Goal: Task Accomplishment & Management: Manage account settings

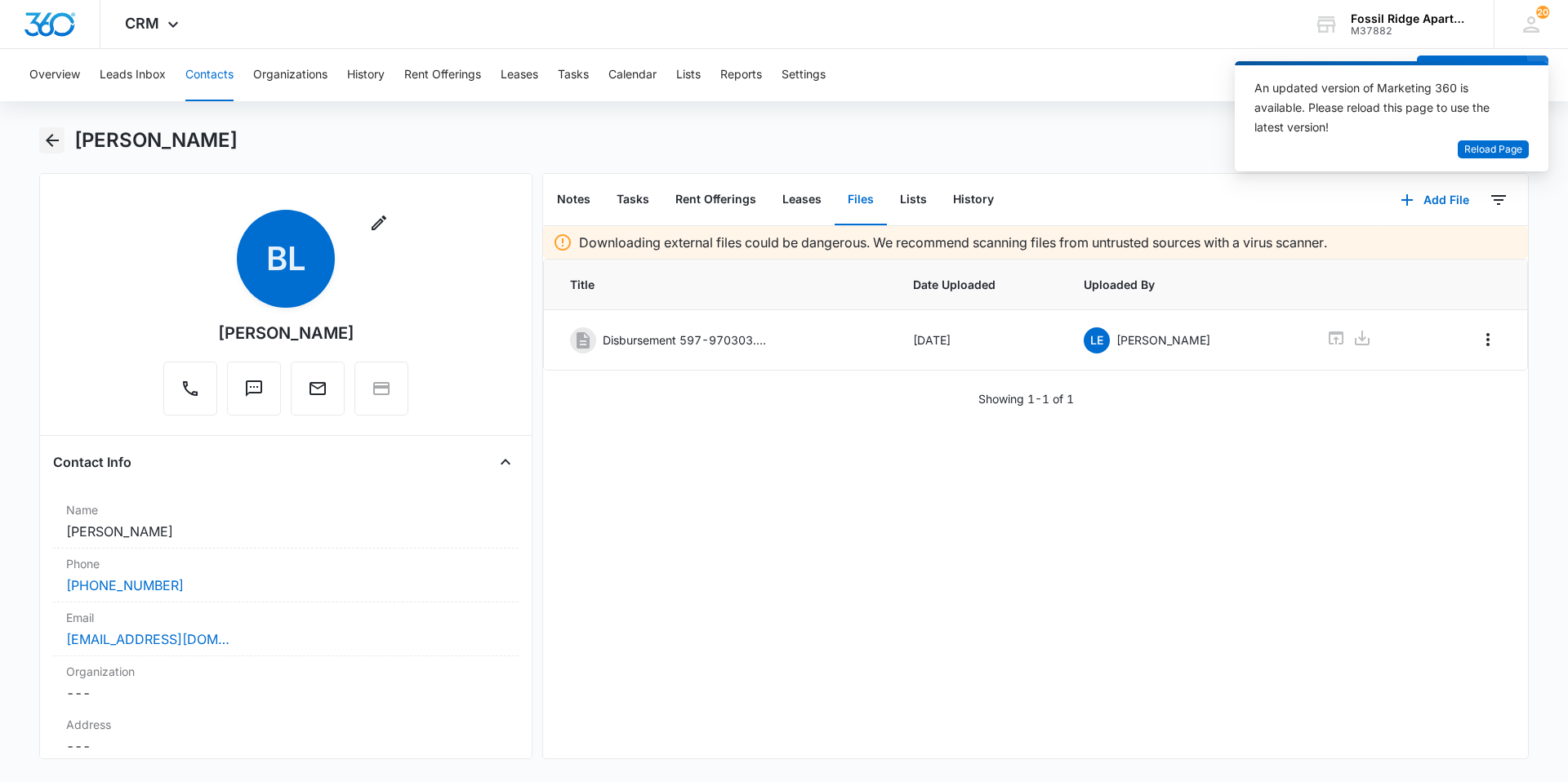
click at [57, 143] on icon "Back" at bounding box center [53, 141] width 20 height 20
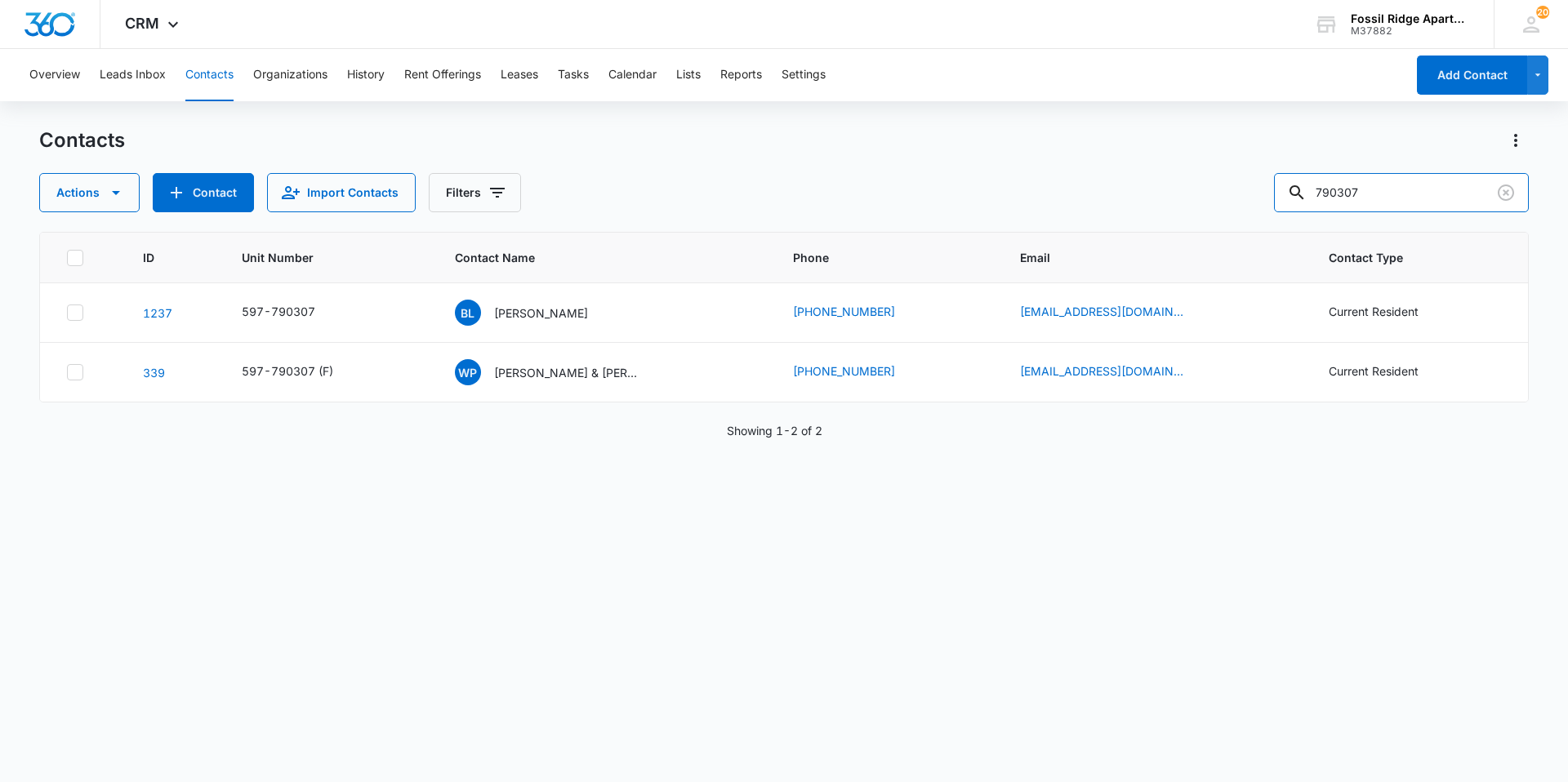
drag, startPoint x: 1396, startPoint y: 197, endPoint x: 1254, endPoint y: 209, distance: 142.5
click at [1254, 209] on div "Actions Contact Import Contacts Filters 790307" at bounding box center [783, 192] width 1490 height 39
type input "7"
type input "060205"
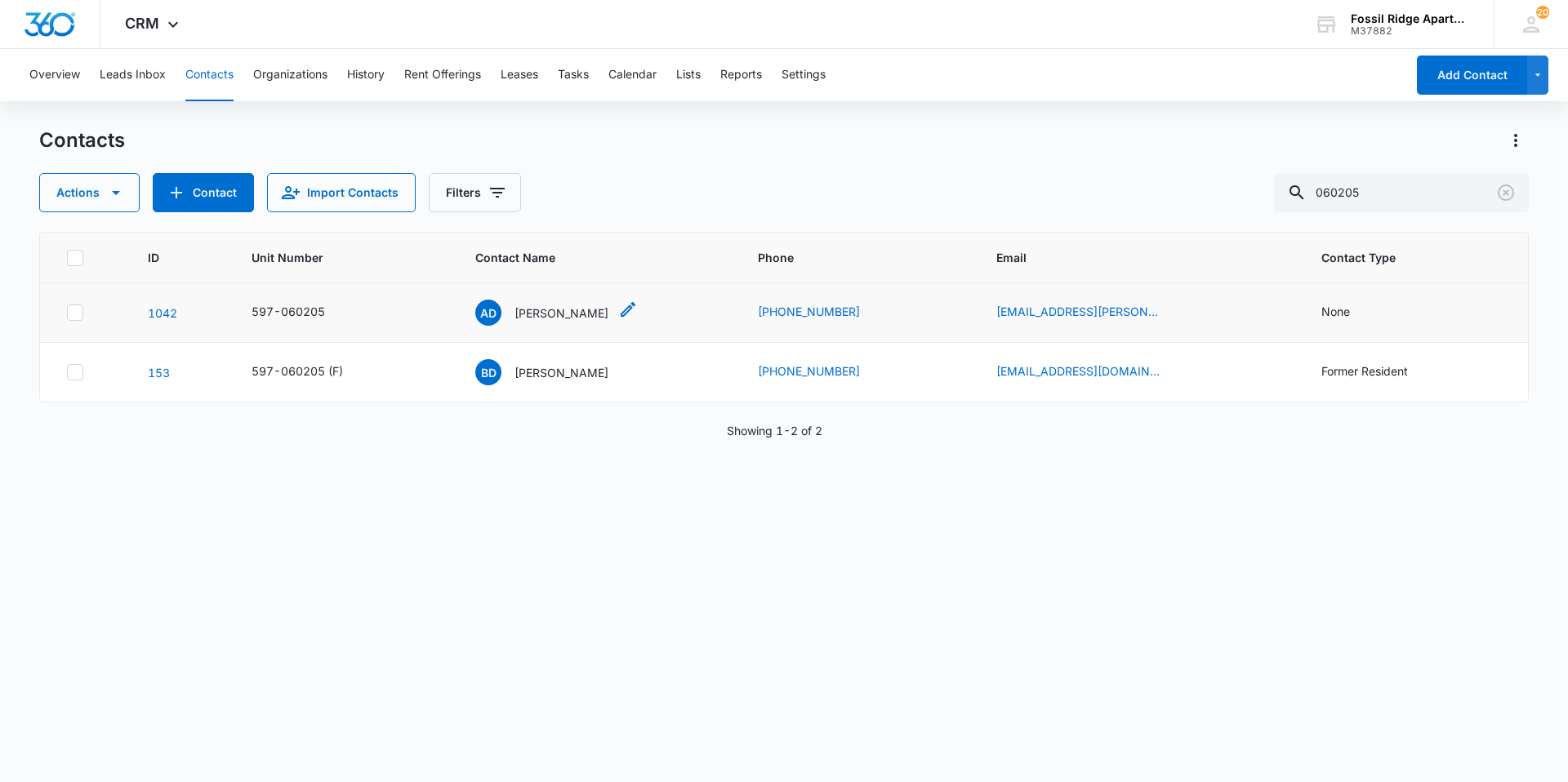
click at [562, 314] on p "[PERSON_NAME]" at bounding box center [561, 313] width 94 height 17
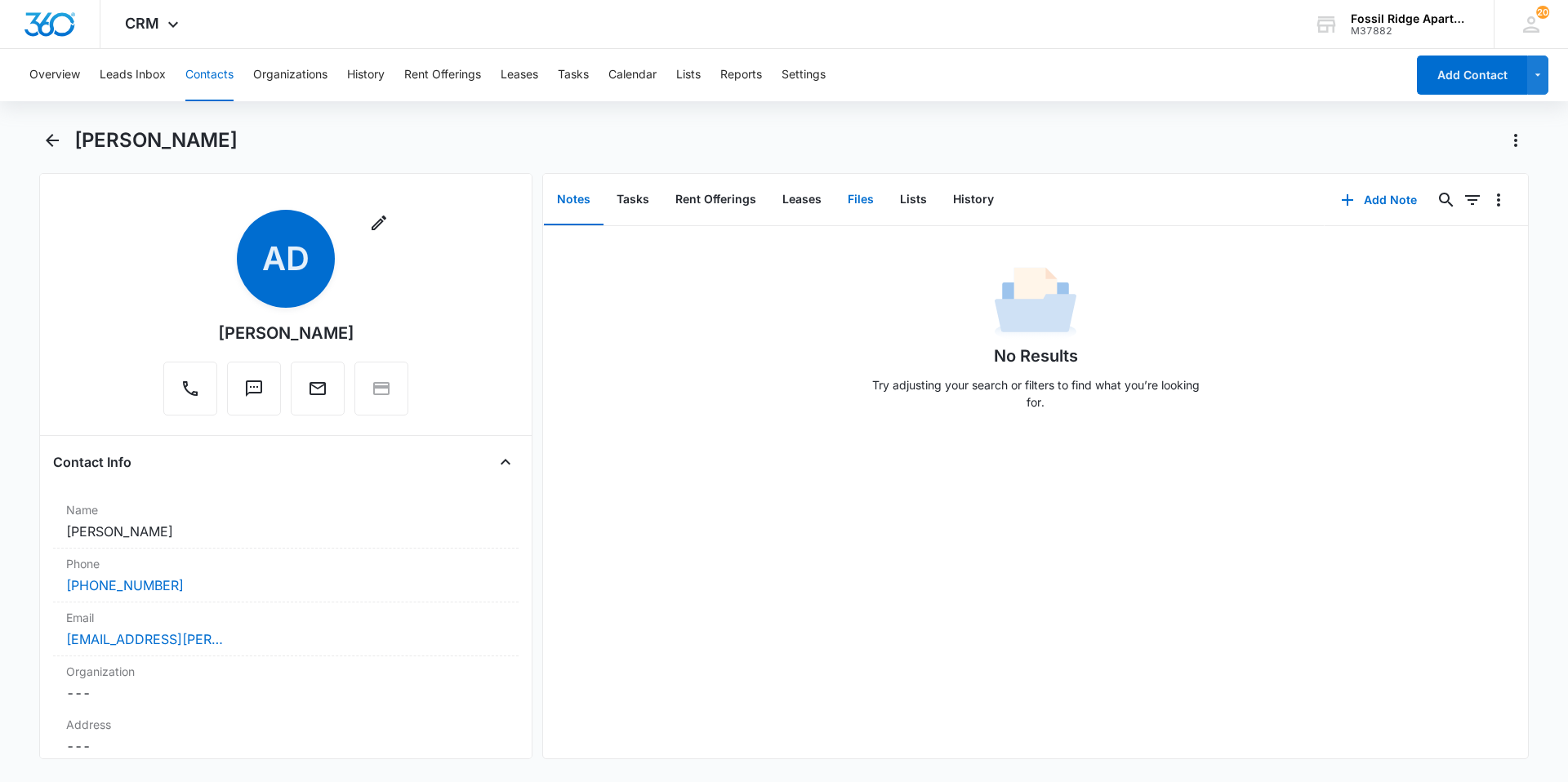
click at [853, 206] on button "Files" at bounding box center [860, 199] width 53 height 51
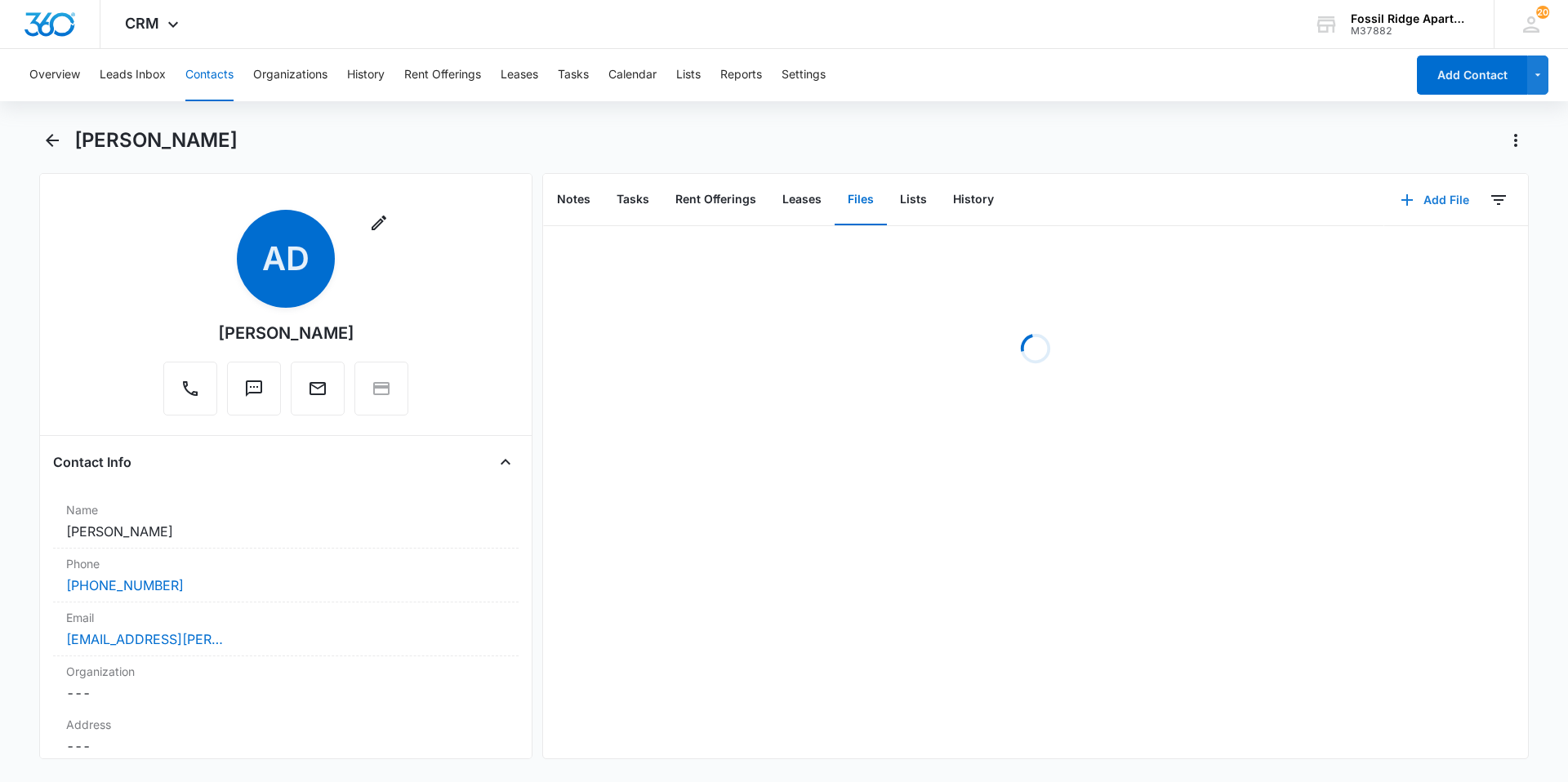
click at [1401, 199] on icon "button" at bounding box center [1407, 200] width 12 height 12
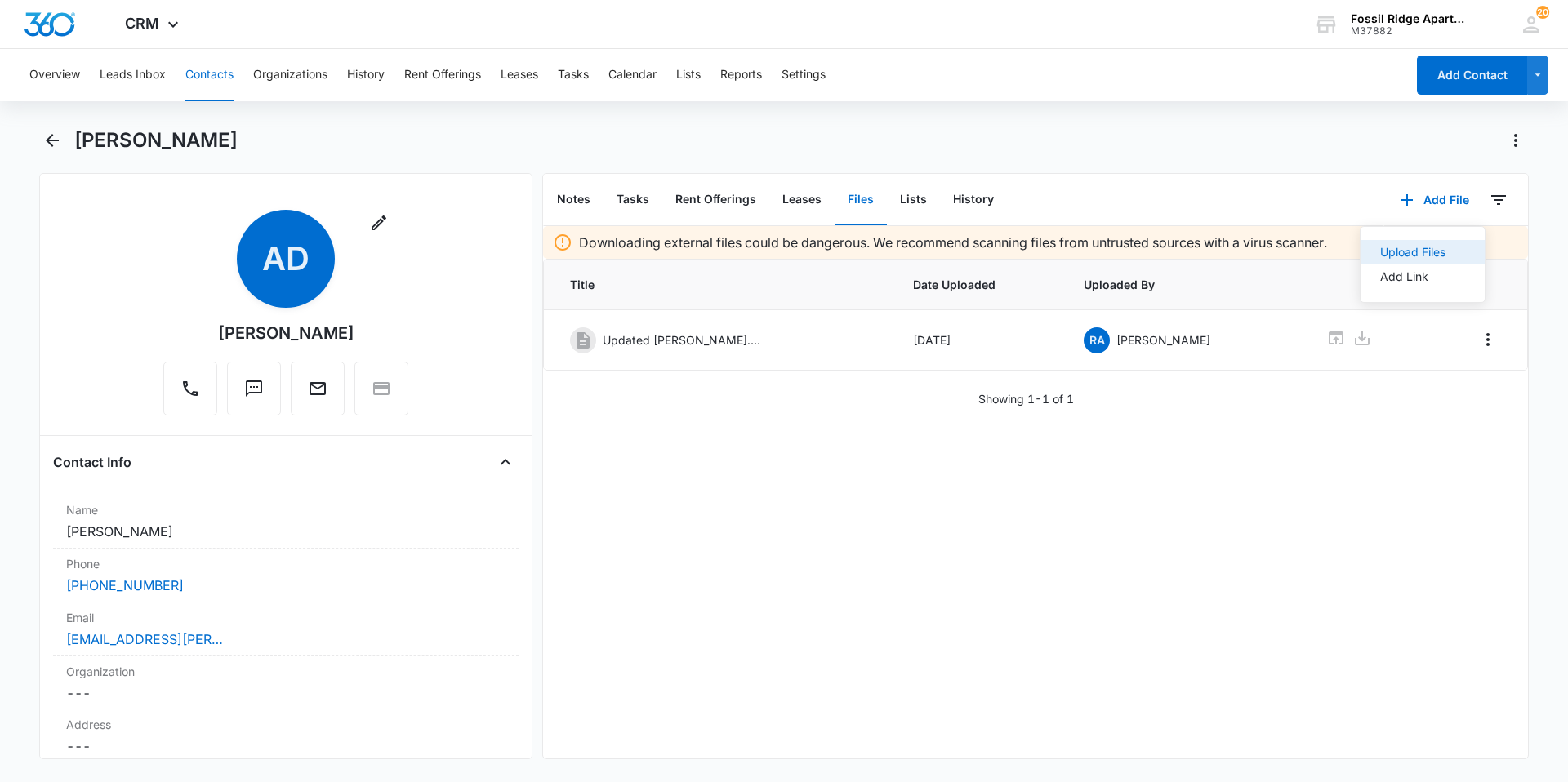
click at [1379, 252] on div "Upload Files" at bounding box center [1412, 252] width 65 height 12
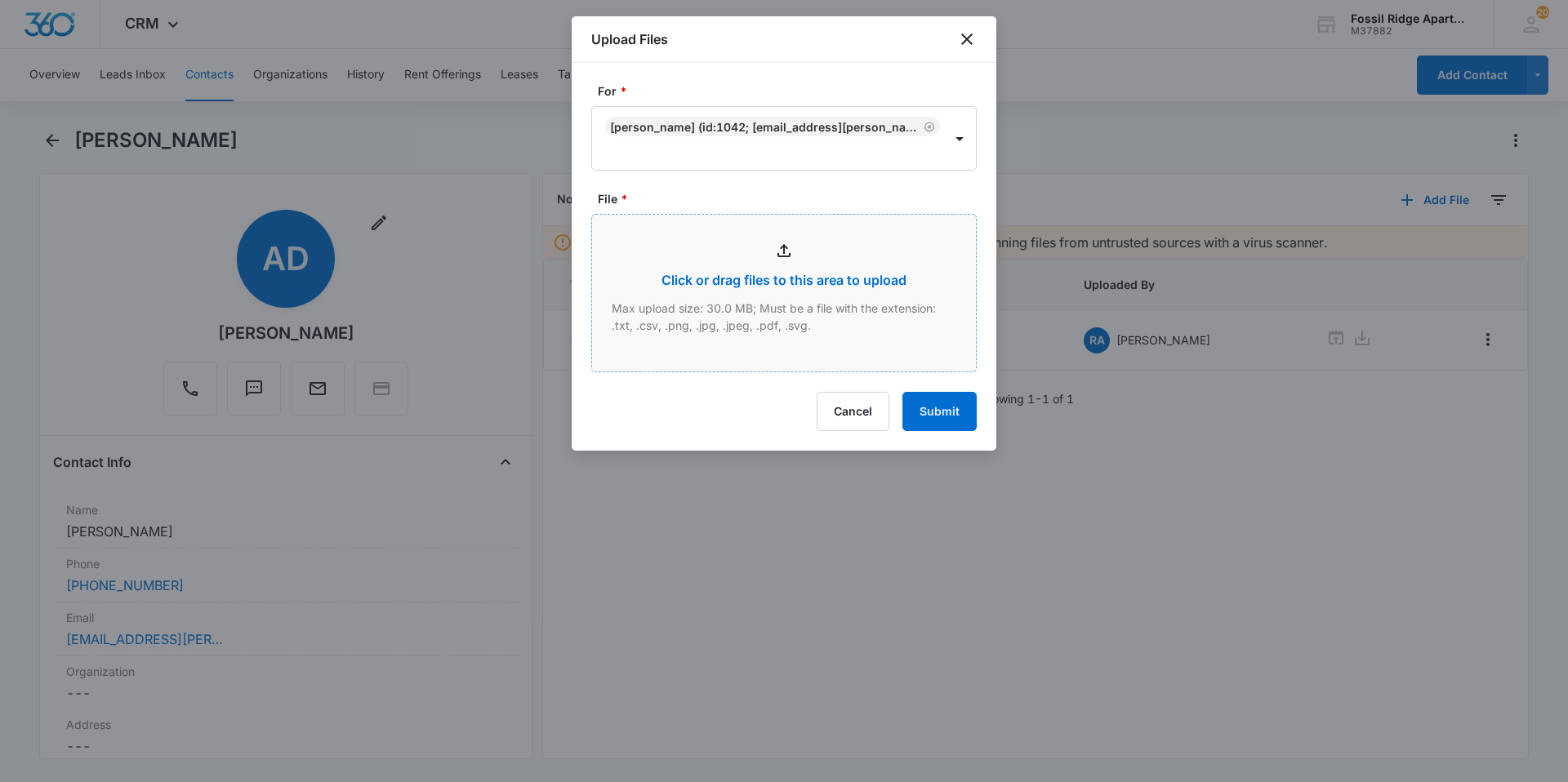
type input "C:\fakepath\Xerox Scan_09162025154007.pdf"
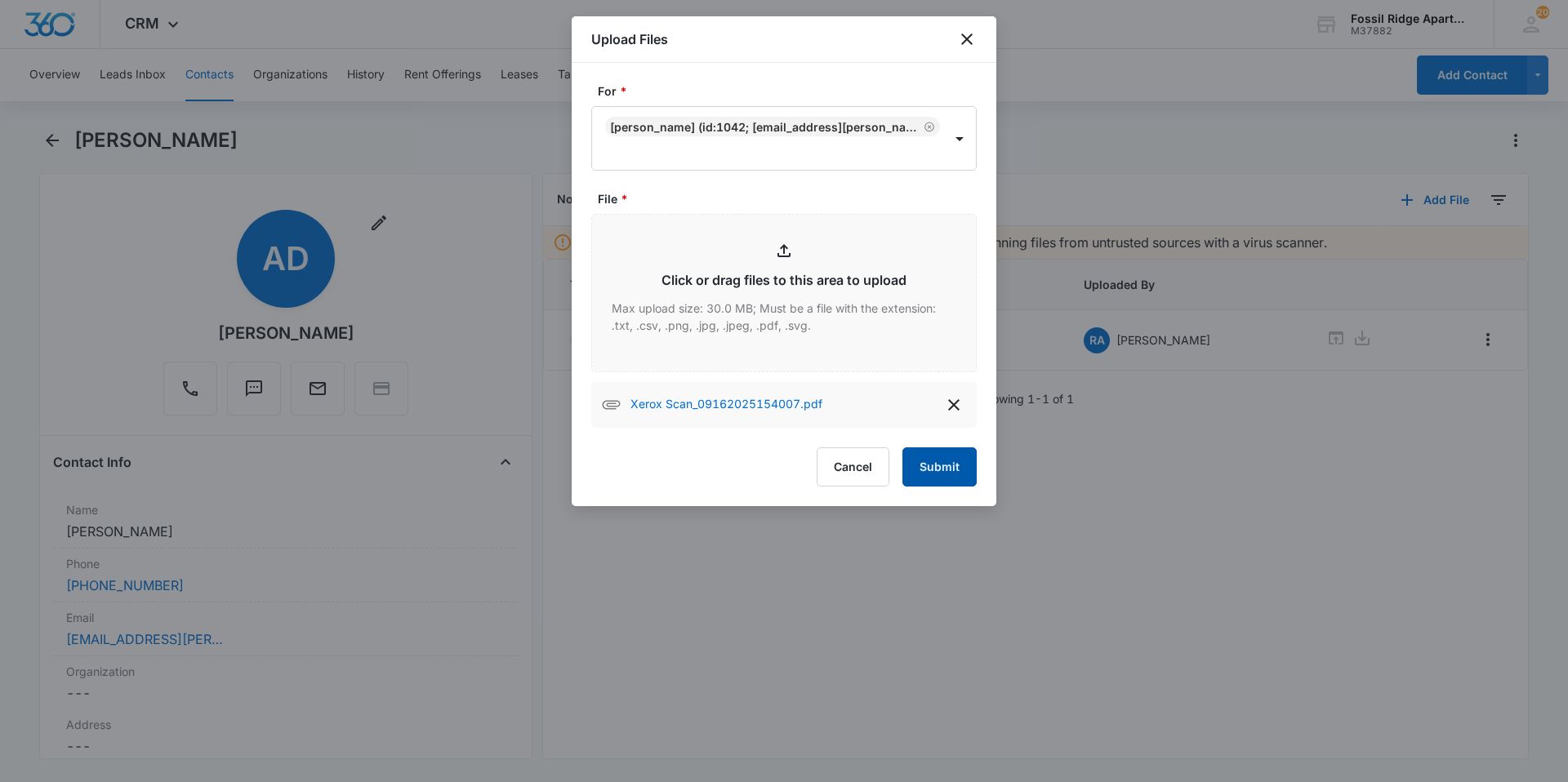
click at [930, 467] on button "Submit" at bounding box center [939, 466] width 74 height 39
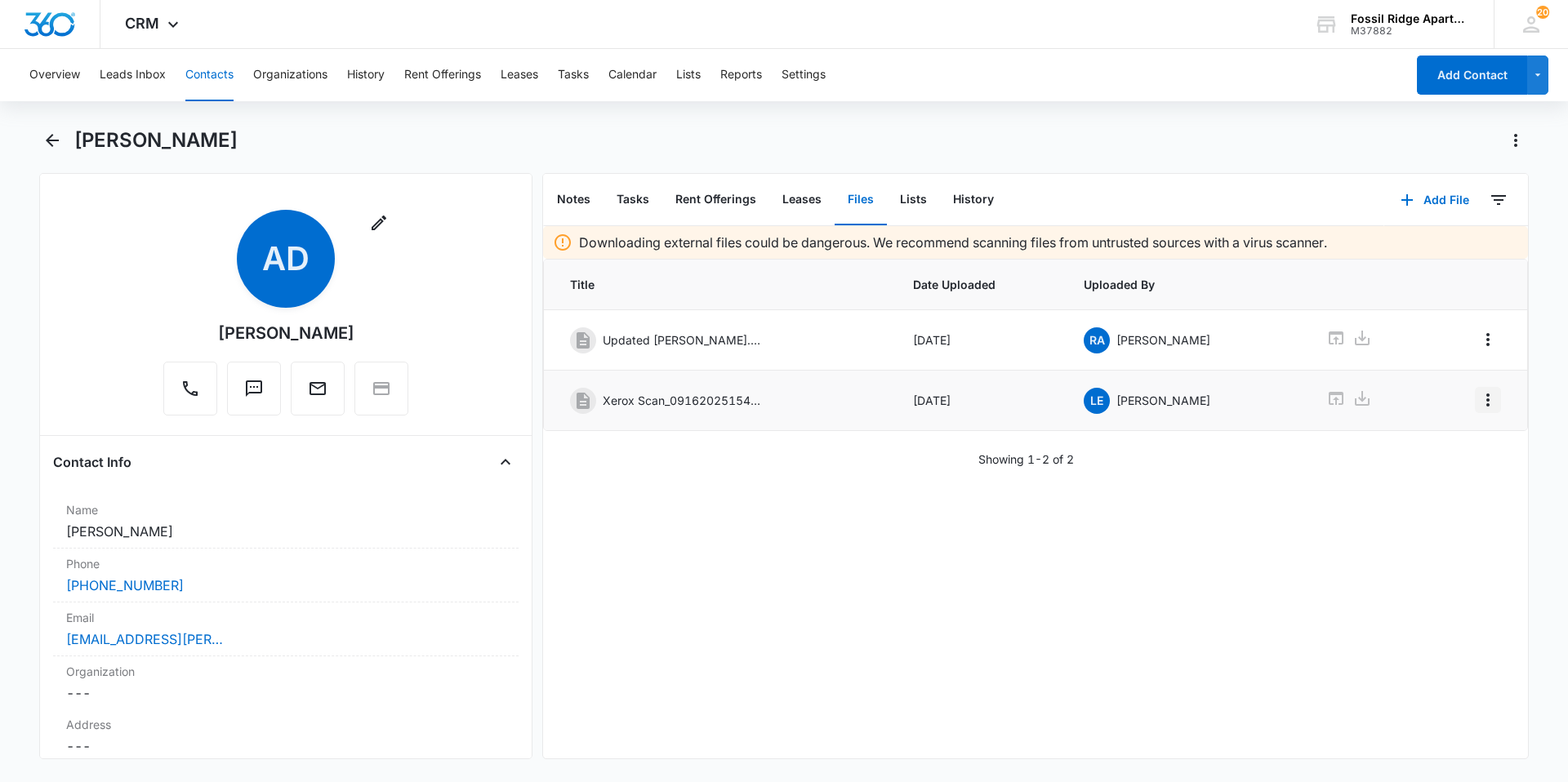
click at [1478, 403] on icon "Overflow Menu" at bounding box center [1488, 400] width 20 height 20
click at [1419, 446] on div "Edit" at bounding box center [1431, 446] width 35 height 12
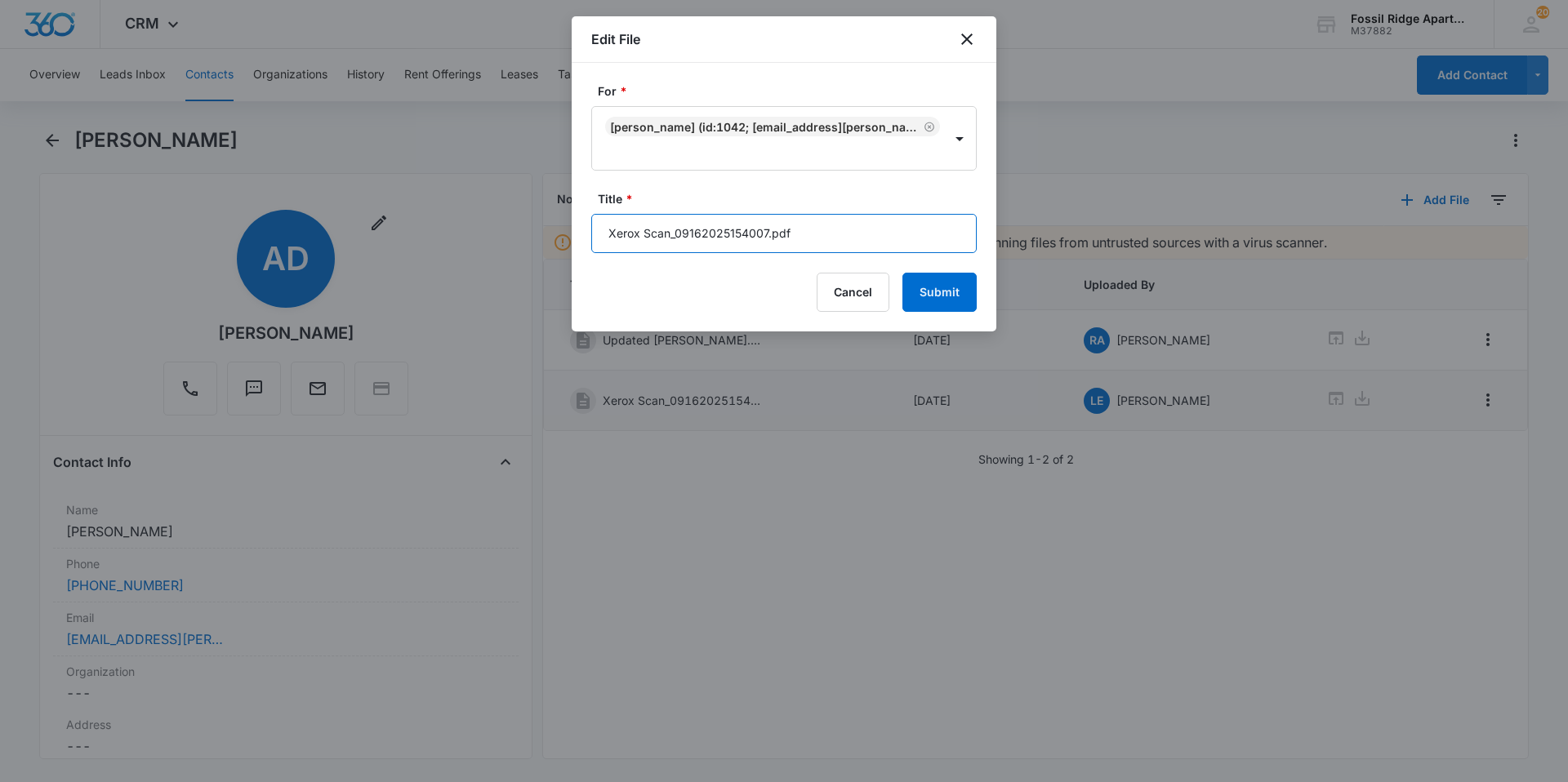
click at [763, 223] on input "Xerox Scan_09162025154007.pdf" at bounding box center [784, 233] width 385 height 39
drag, startPoint x: 767, startPoint y: 230, endPoint x: 601, endPoint y: 235, distance: 166.1
click at [601, 235] on input "Xerox Scan_09162025154007.pdf" at bounding box center [784, 233] width 385 height 39
type input "Disbursement 597-060205.pdf"
click at [926, 290] on button "Submit" at bounding box center [939, 292] width 74 height 39
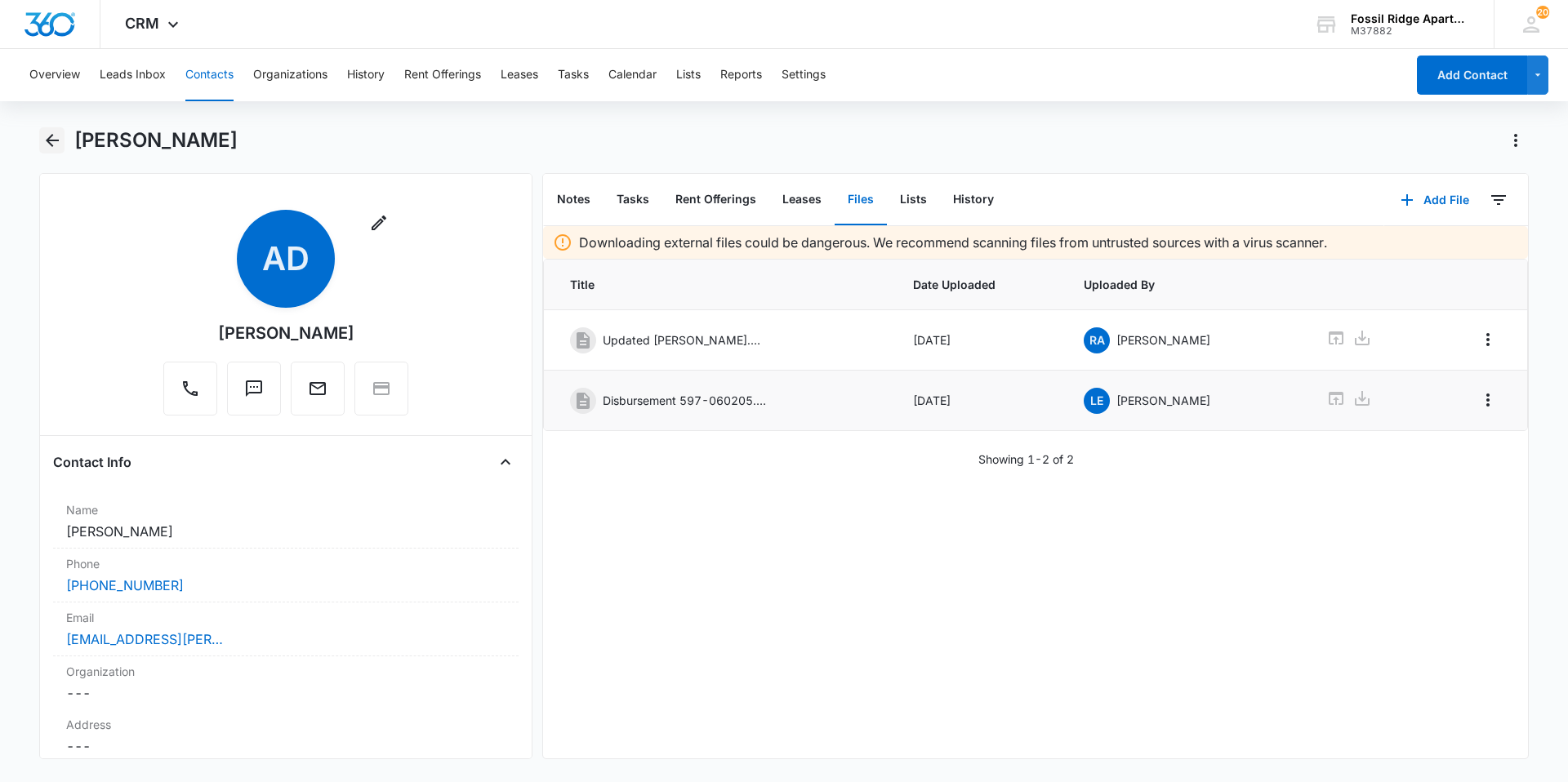
click at [54, 142] on icon "Back" at bounding box center [53, 141] width 20 height 20
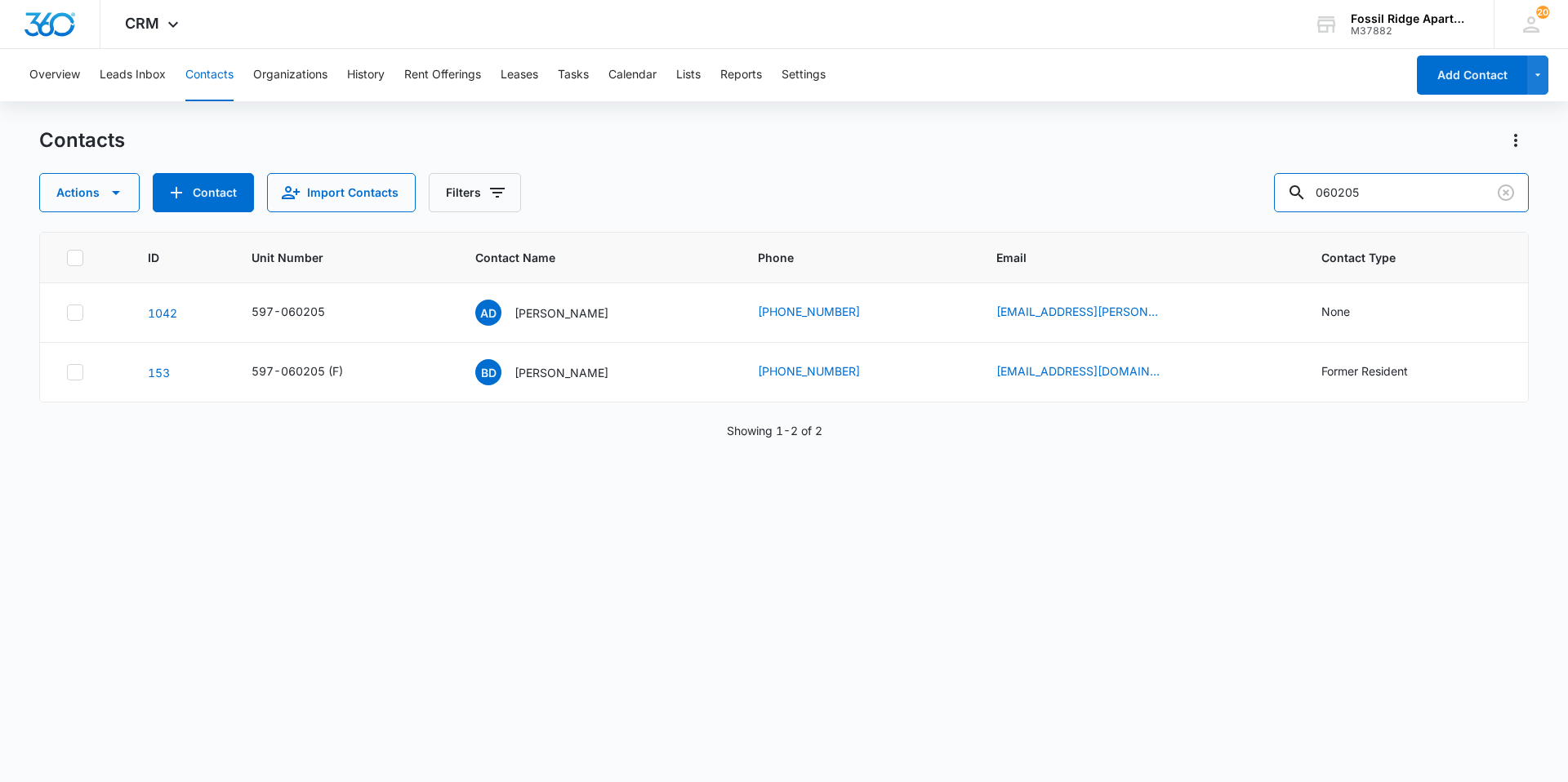
drag, startPoint x: 1389, startPoint y: 194, endPoint x: 1280, endPoint y: 205, distance: 109.6
click at [1280, 205] on div "Actions Contact Import Contacts Filters 060205" at bounding box center [783, 192] width 1490 height 39
type input "963305"
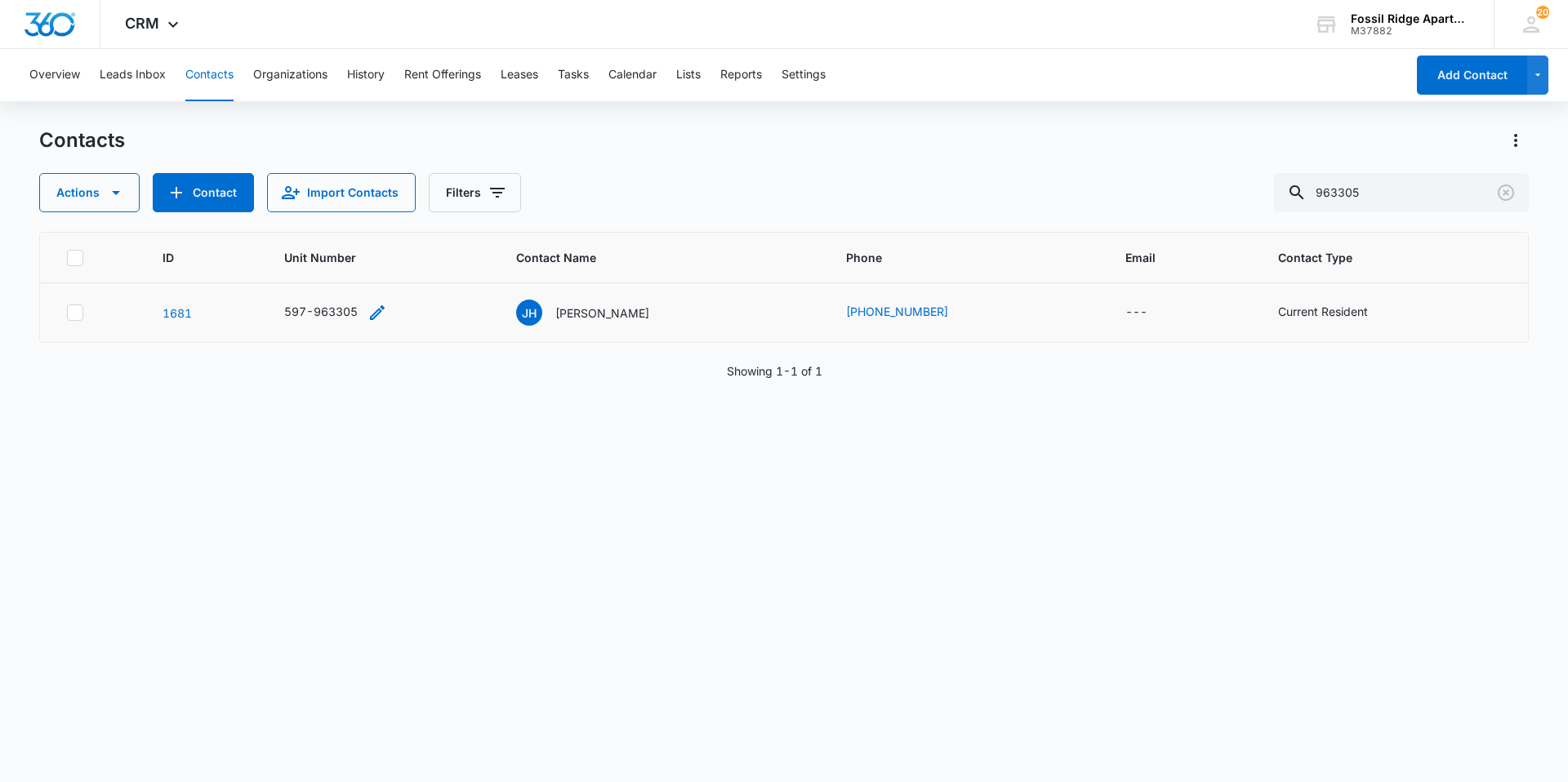
click at [375, 313] on icon "Unit Number - 597-963305 - Select to Edit Field" at bounding box center [377, 313] width 20 height 20
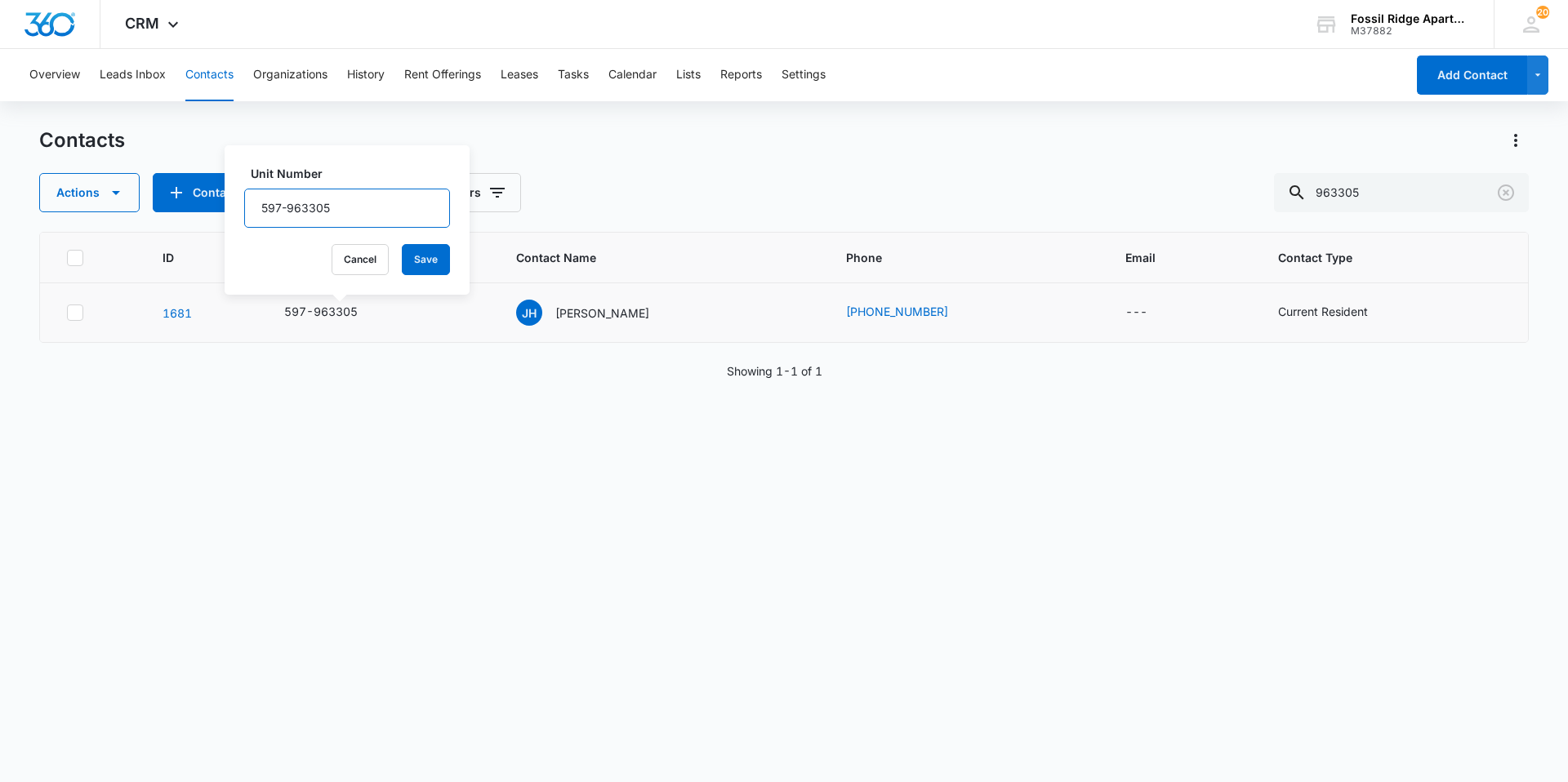
click at [361, 215] on input "597-963305" at bounding box center [346, 207] width 205 height 39
type input "597-963305(F)"
click at [403, 264] on button "Save" at bounding box center [426, 259] width 49 height 31
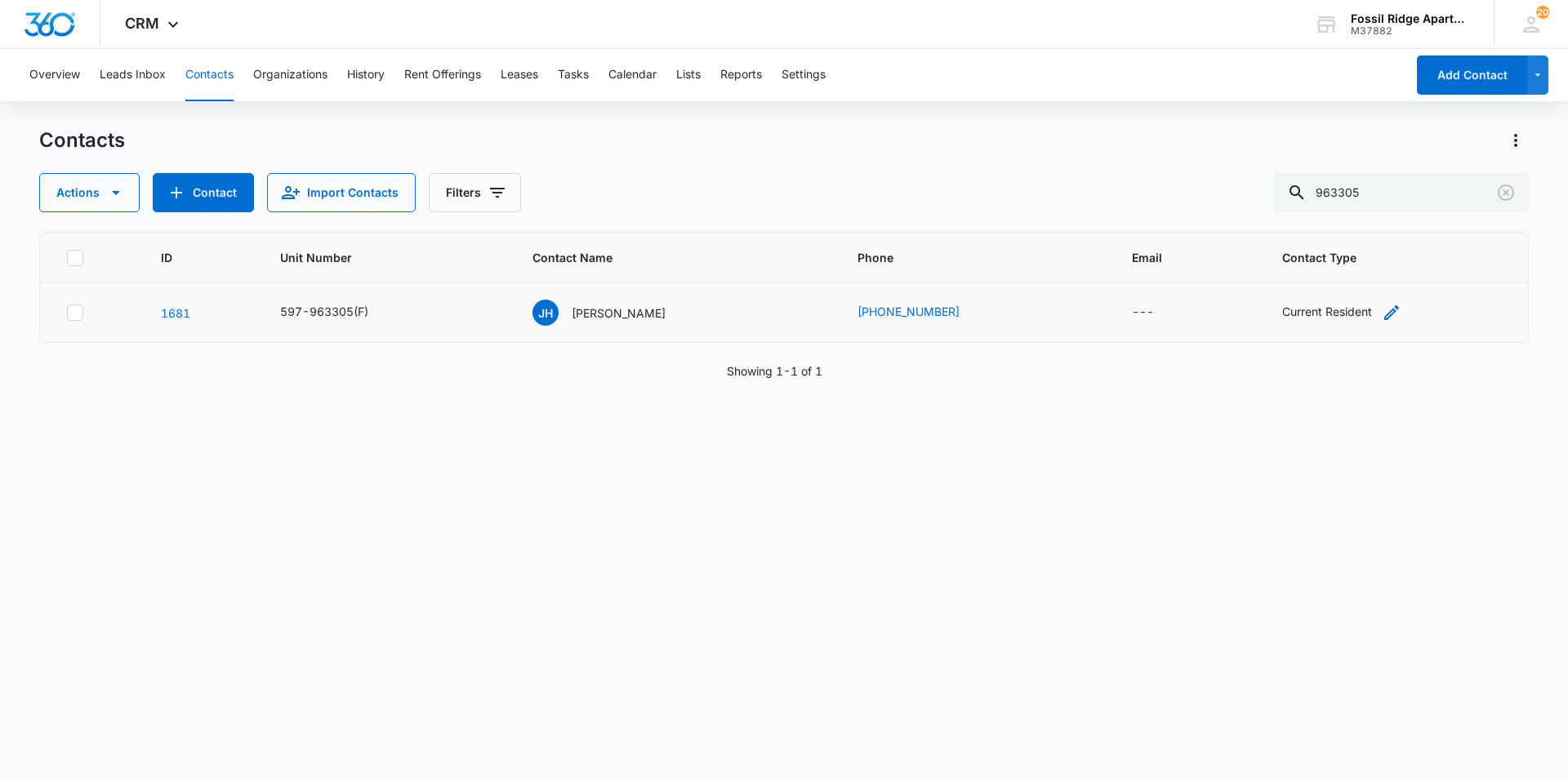
click at [1325, 313] on div "Current Resident" at bounding box center [1327, 311] width 90 height 17
click at [1353, 209] on div "Current Resident" at bounding box center [1300, 207] width 116 height 20
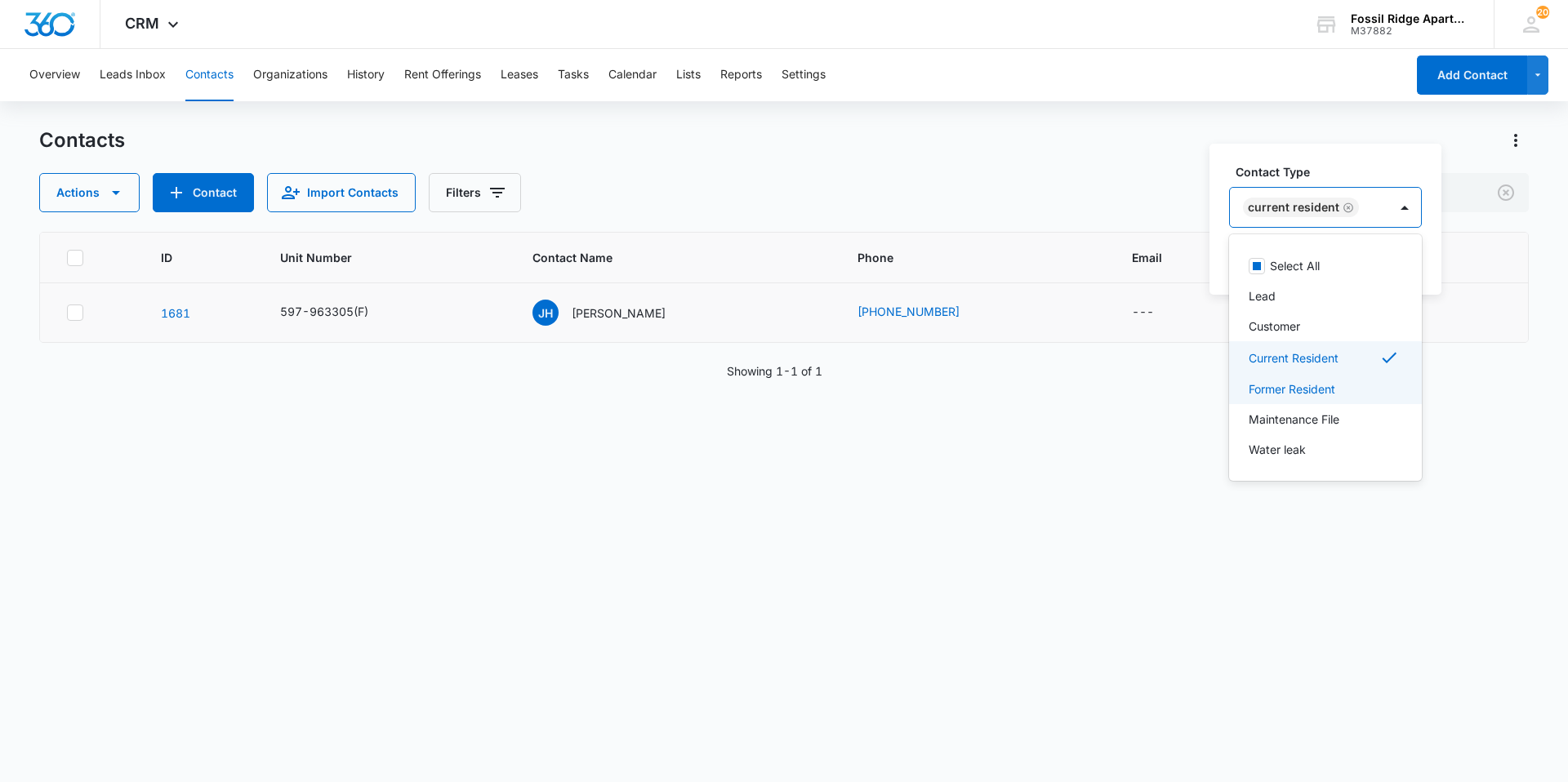
click at [1276, 387] on p "Former Resident" at bounding box center [1291, 388] width 86 height 17
click at [1347, 193] on icon "Remove Current Resident" at bounding box center [1348, 195] width 10 height 10
click at [1284, 392] on p "Former Resident" at bounding box center [1291, 388] width 86 height 17
click at [1312, 390] on p "Former Resident" at bounding box center [1291, 386] width 86 height 17
click at [595, 318] on p "[PERSON_NAME]" at bounding box center [618, 313] width 94 height 17
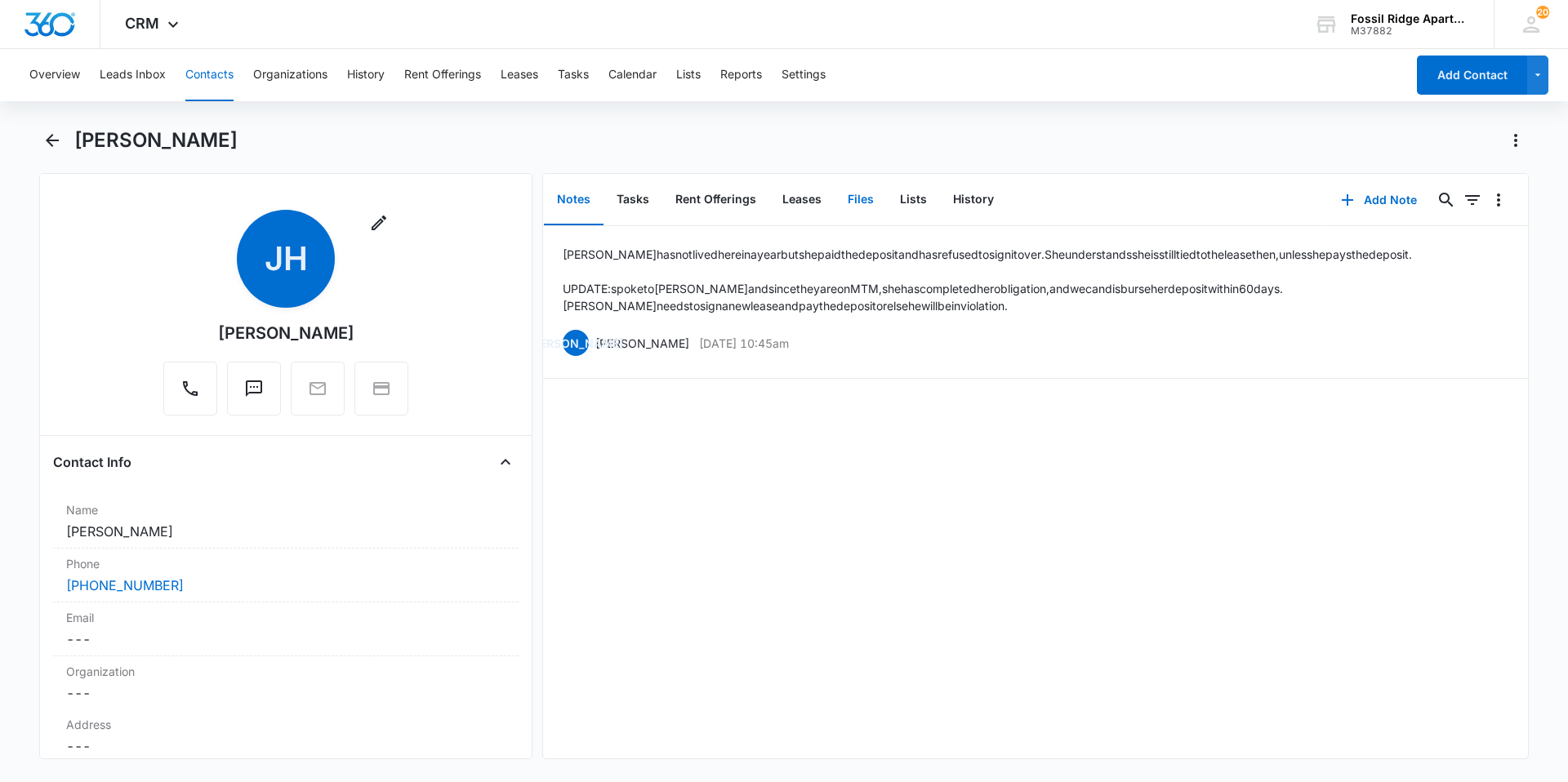
click at [857, 201] on button "Files" at bounding box center [860, 199] width 53 height 51
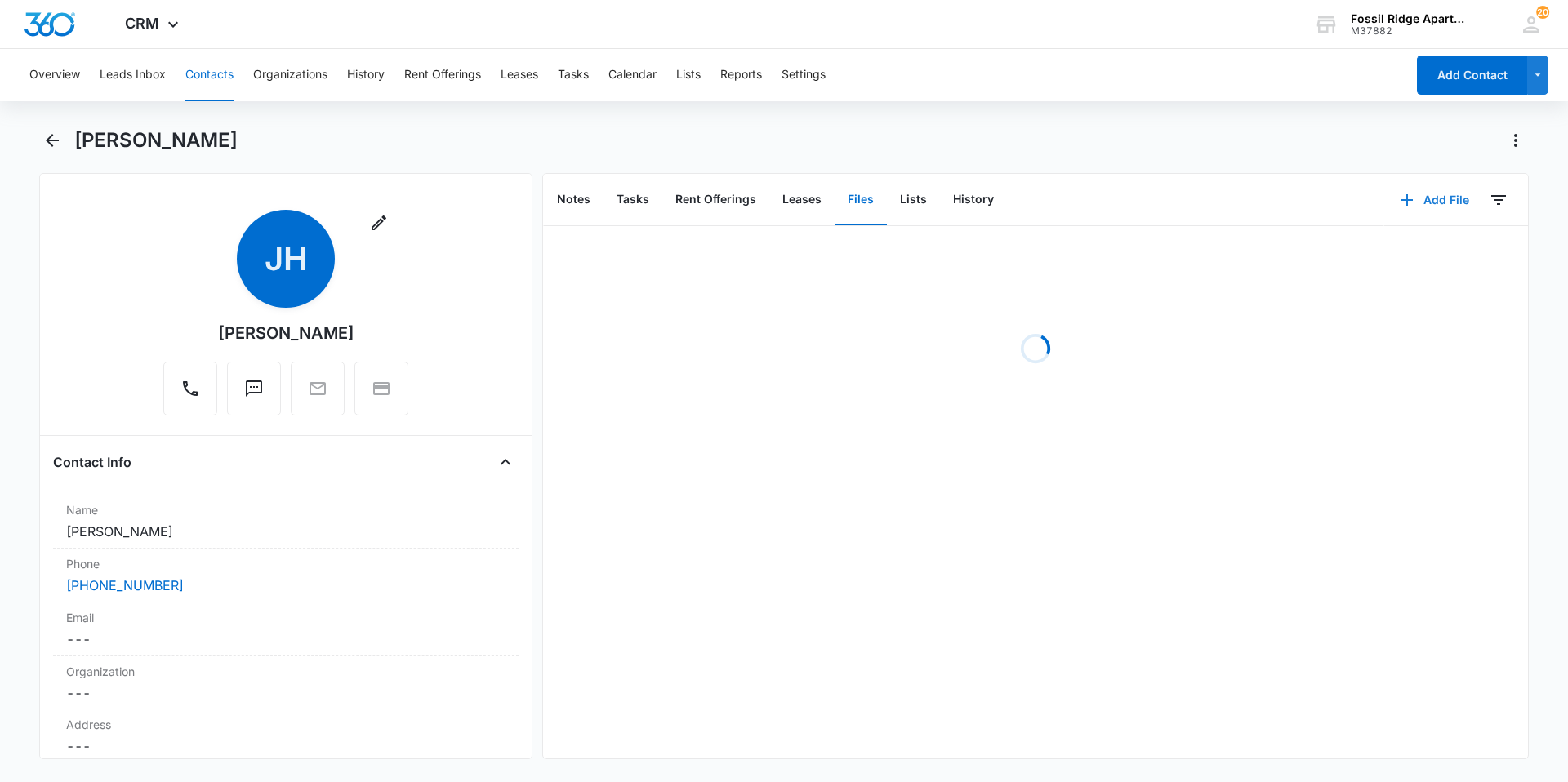
click at [1401, 197] on icon "button" at bounding box center [1407, 200] width 12 height 12
click at [1379, 257] on div "Upload Files" at bounding box center [1412, 252] width 65 height 12
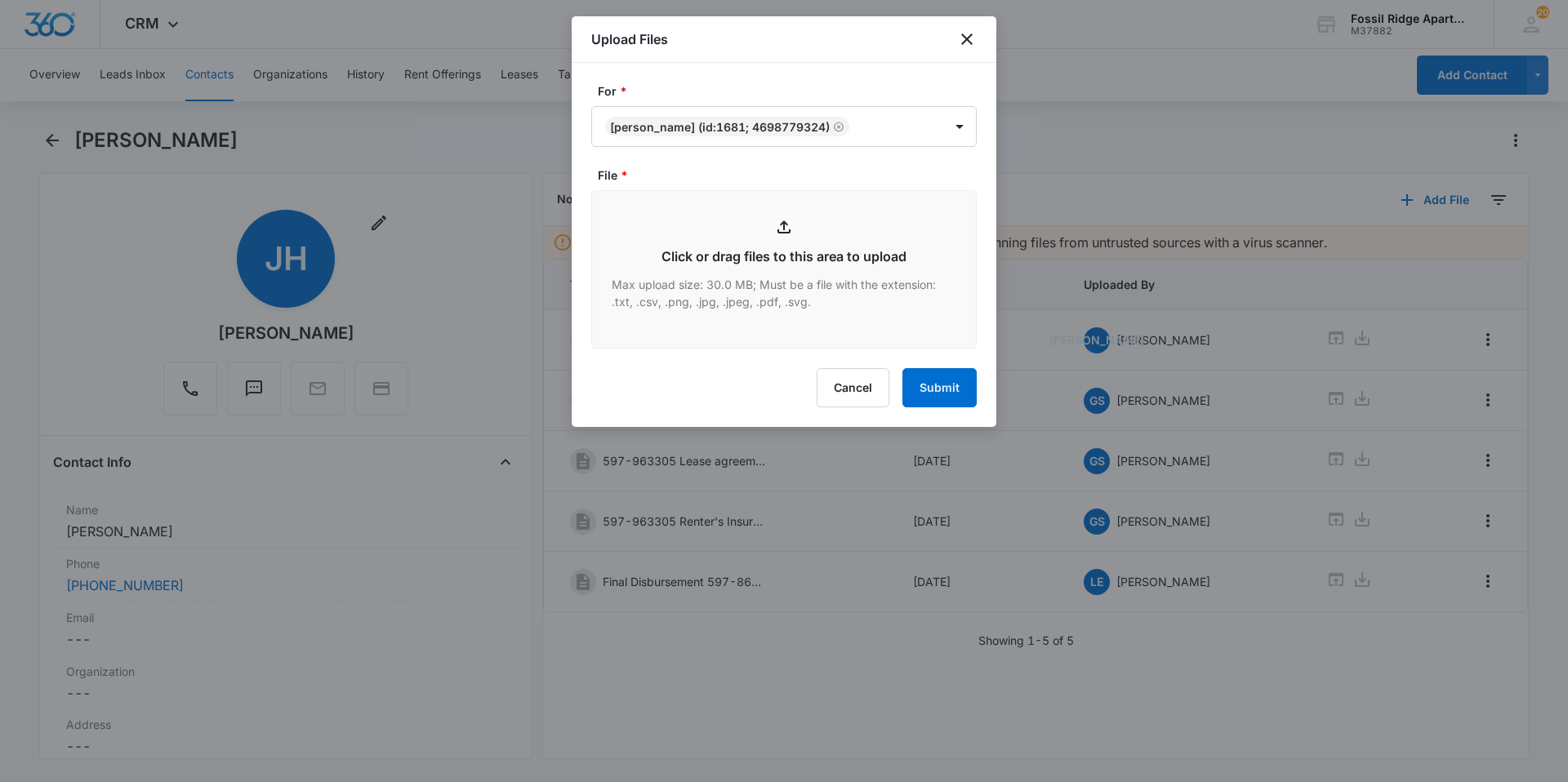
type input "C:\fakepath\Xerox Scan_09162025160909 (1).pdf"
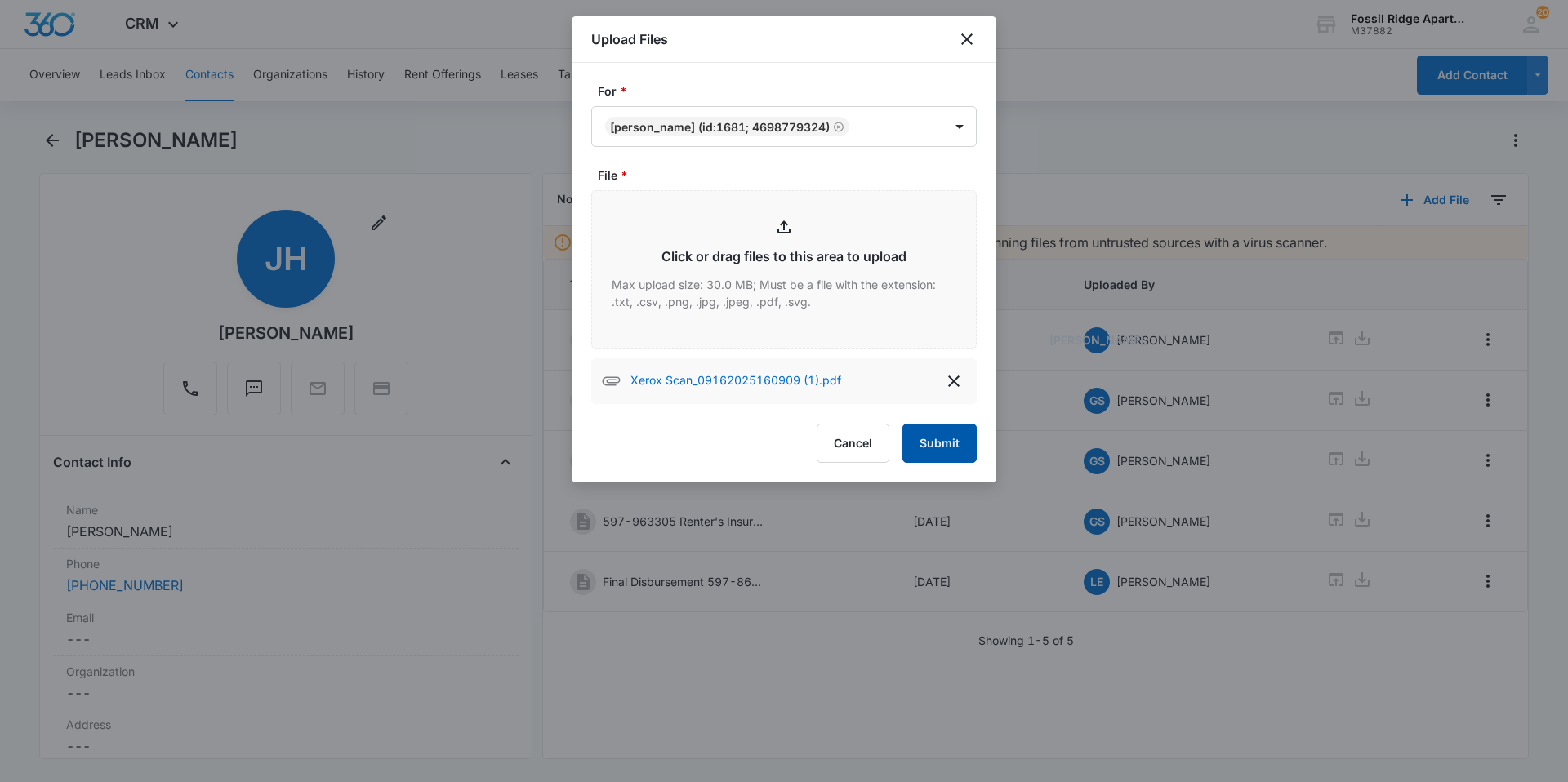
click at [938, 442] on button "Submit" at bounding box center [939, 443] width 74 height 39
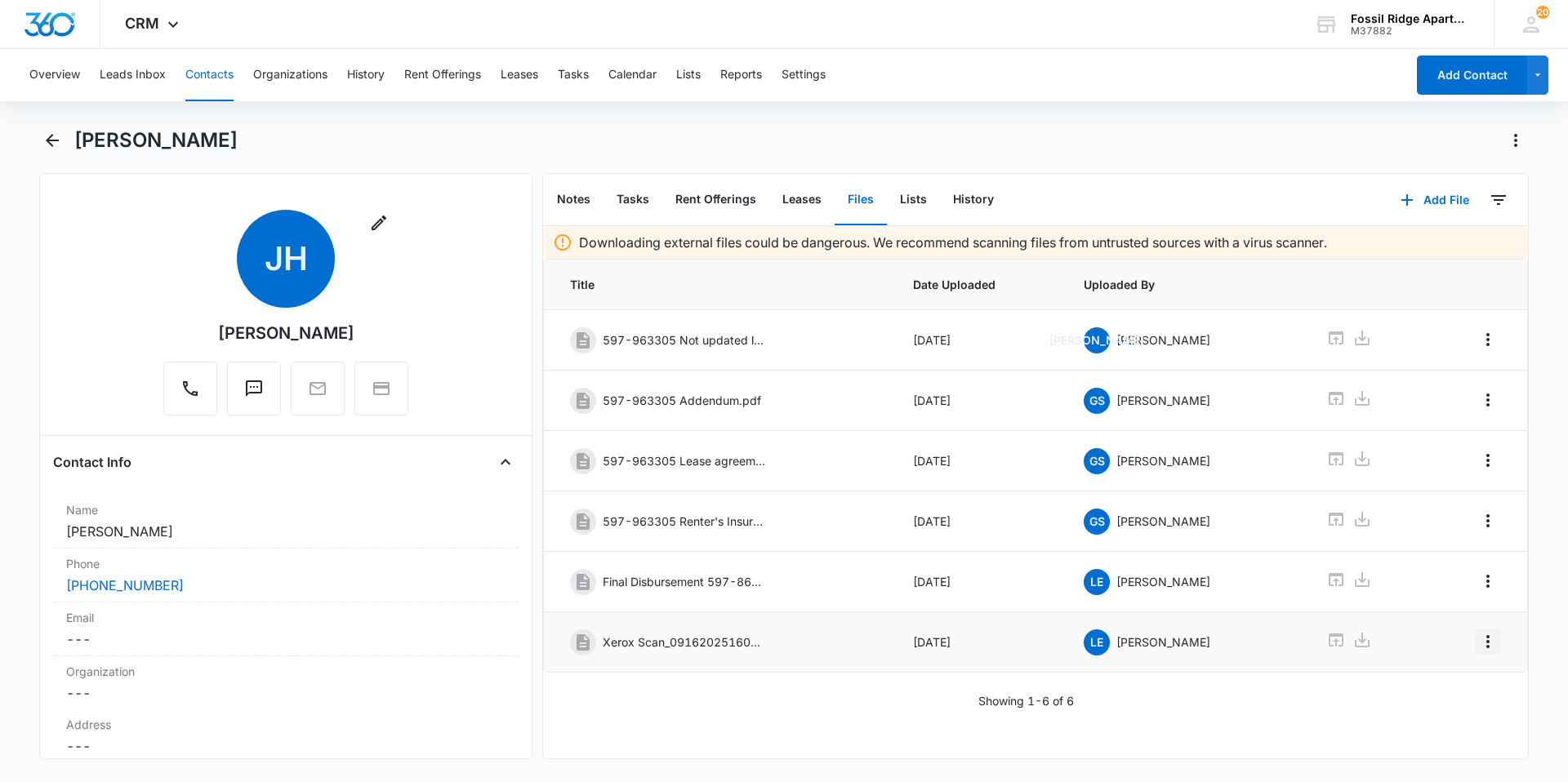
click at [1478, 645] on icon "Overflow Menu" at bounding box center [1488, 642] width 20 height 20
click at [1426, 689] on div "Edit" at bounding box center [1431, 688] width 35 height 12
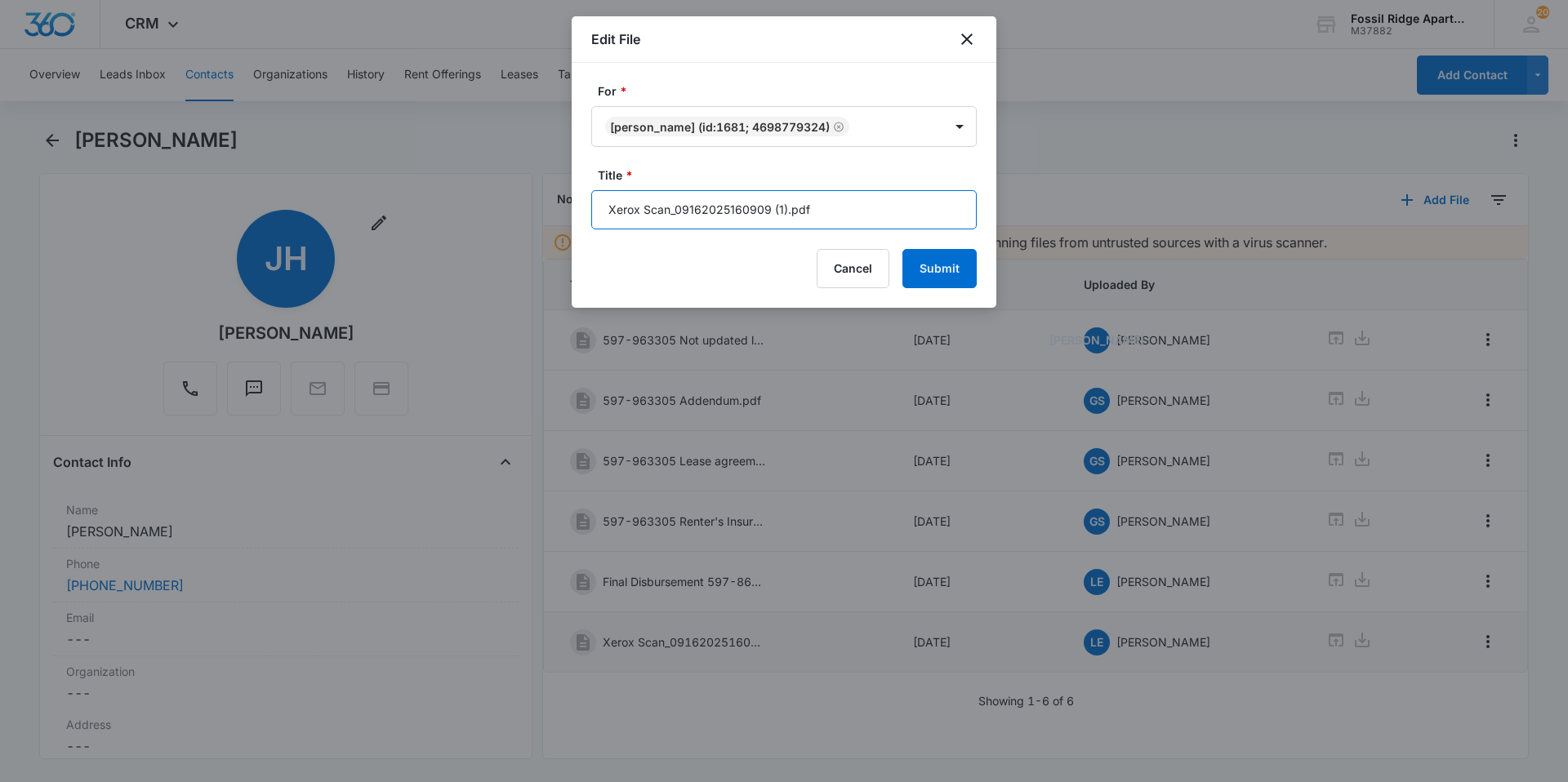
click at [767, 210] on input "Xerox Scan_09162025160909 (1).pdf" at bounding box center [784, 209] width 385 height 39
drag, startPoint x: 784, startPoint y: 206, endPoint x: 579, endPoint y: 210, distance: 205.0
click at [579, 210] on div "For * [PERSON_NAME] (ID:1681; 4698779324) Title * Xerox Scan_09162025160909 (1)…" at bounding box center [784, 185] width 425 height 245
type input "Disbursement 597-963305.pdf"
click at [946, 273] on button "Submit" at bounding box center [939, 268] width 74 height 39
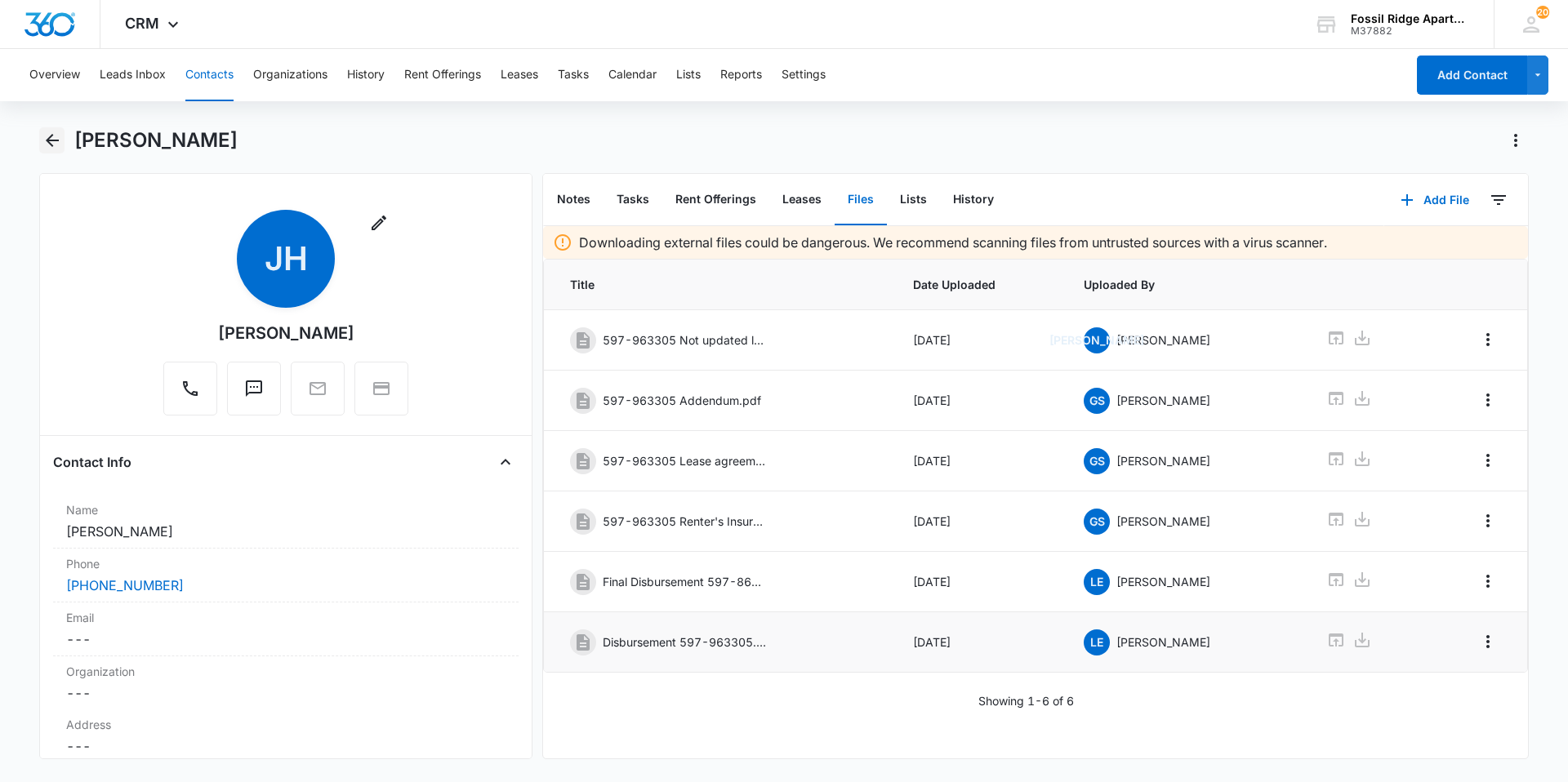
click at [46, 138] on icon "Back" at bounding box center [53, 141] width 20 height 20
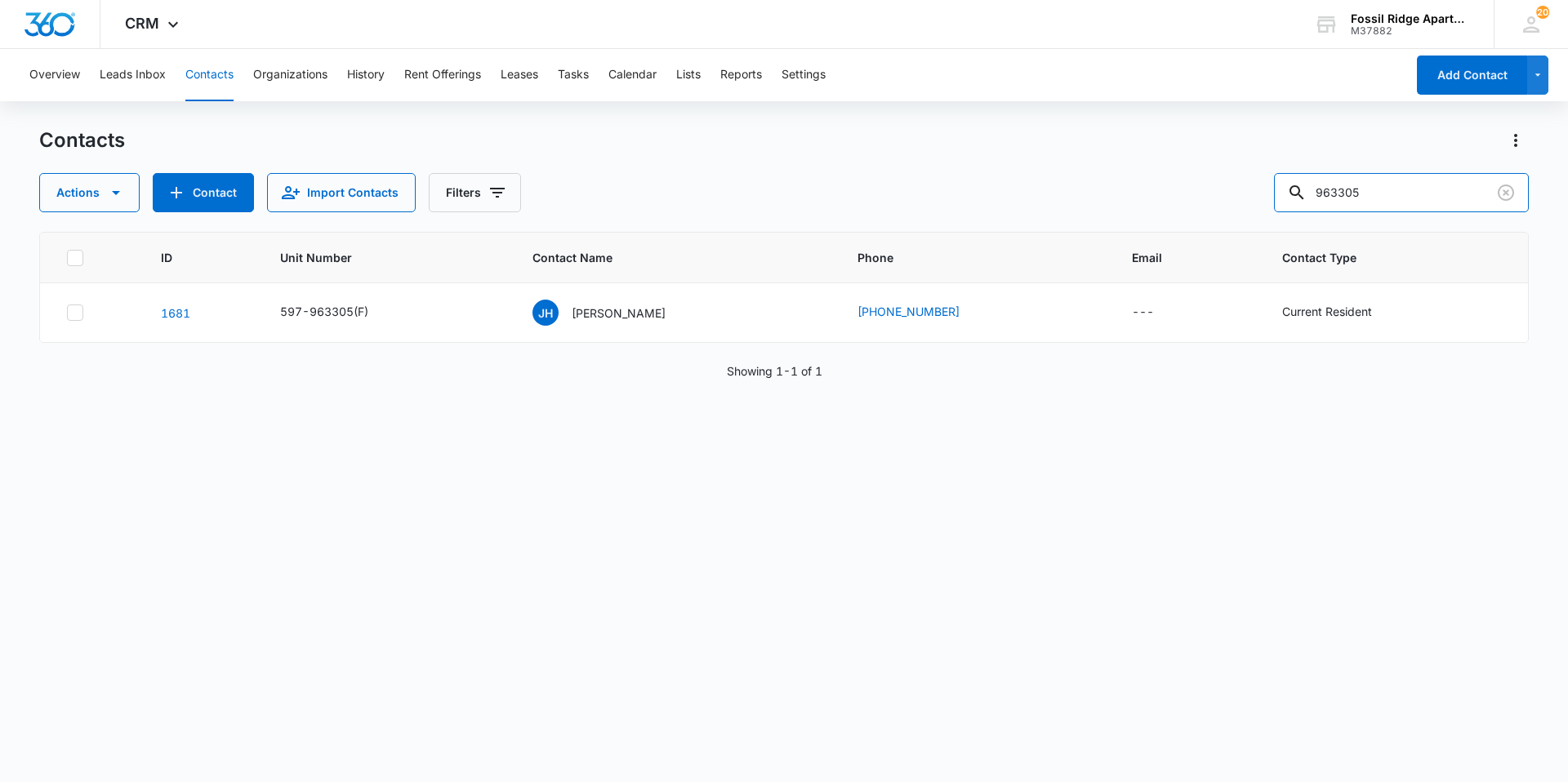
drag, startPoint x: 1418, startPoint y: 180, endPoint x: 1140, endPoint y: 225, distance: 281.6
click at [1140, 225] on div "Contacts Actions Contact Import Contacts Filters 963305 ID Unit Number Contact …" at bounding box center [783, 454] width 1490 height 653
click at [1336, 320] on div "Current Resident" at bounding box center [1327, 311] width 90 height 17
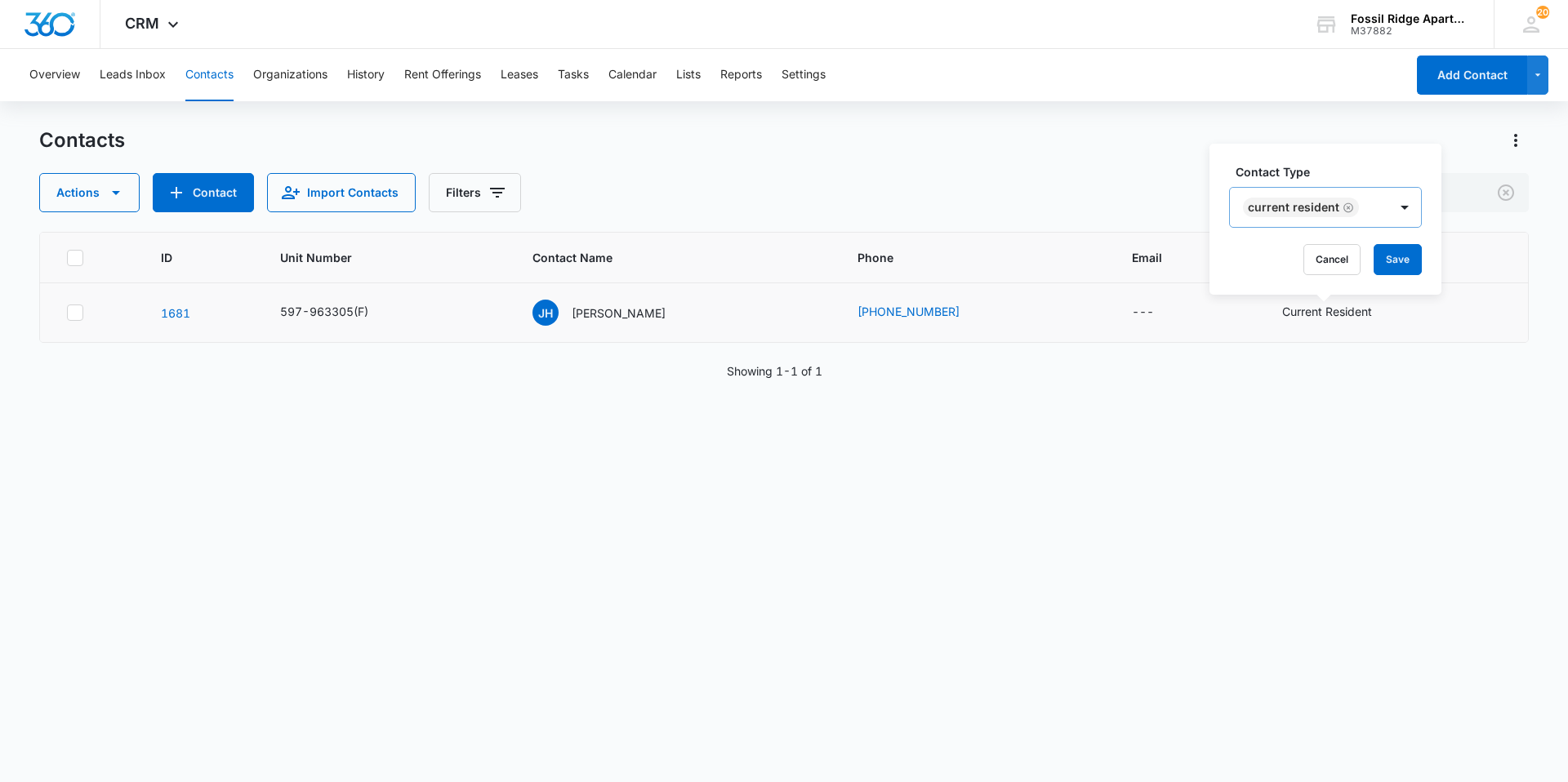
click at [1343, 203] on icon "Remove Current Resident" at bounding box center [1349, 207] width 12 height 12
click at [1353, 209] on div at bounding box center [1355, 208] width 26 height 26
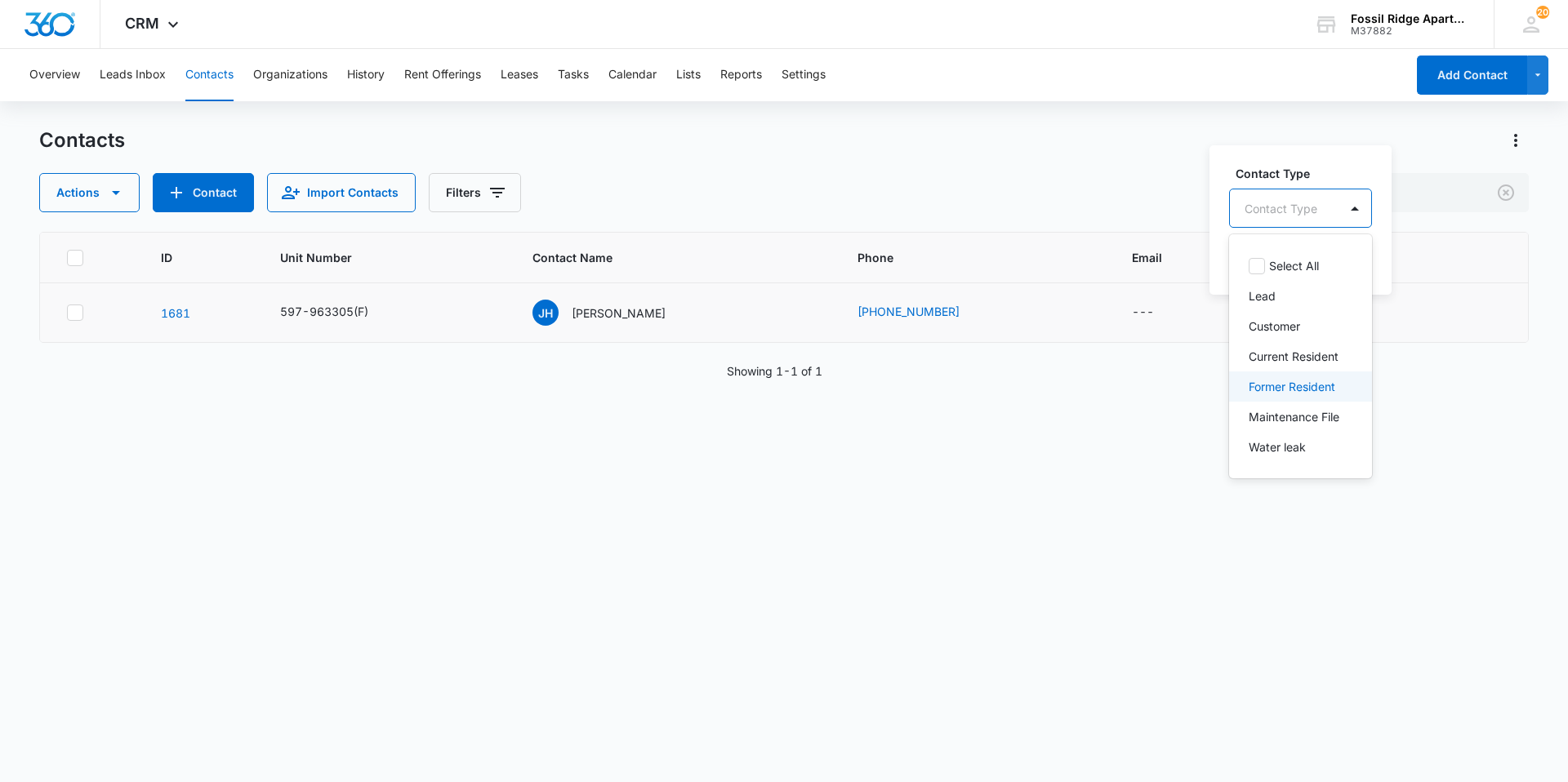
click at [1278, 388] on p "Former Resident" at bounding box center [1291, 386] width 86 height 17
click at [1423, 246] on div "Contact Type option Former Resident, selected. 7 results available. Use Up and …" at bounding box center [1324, 219] width 228 height 151
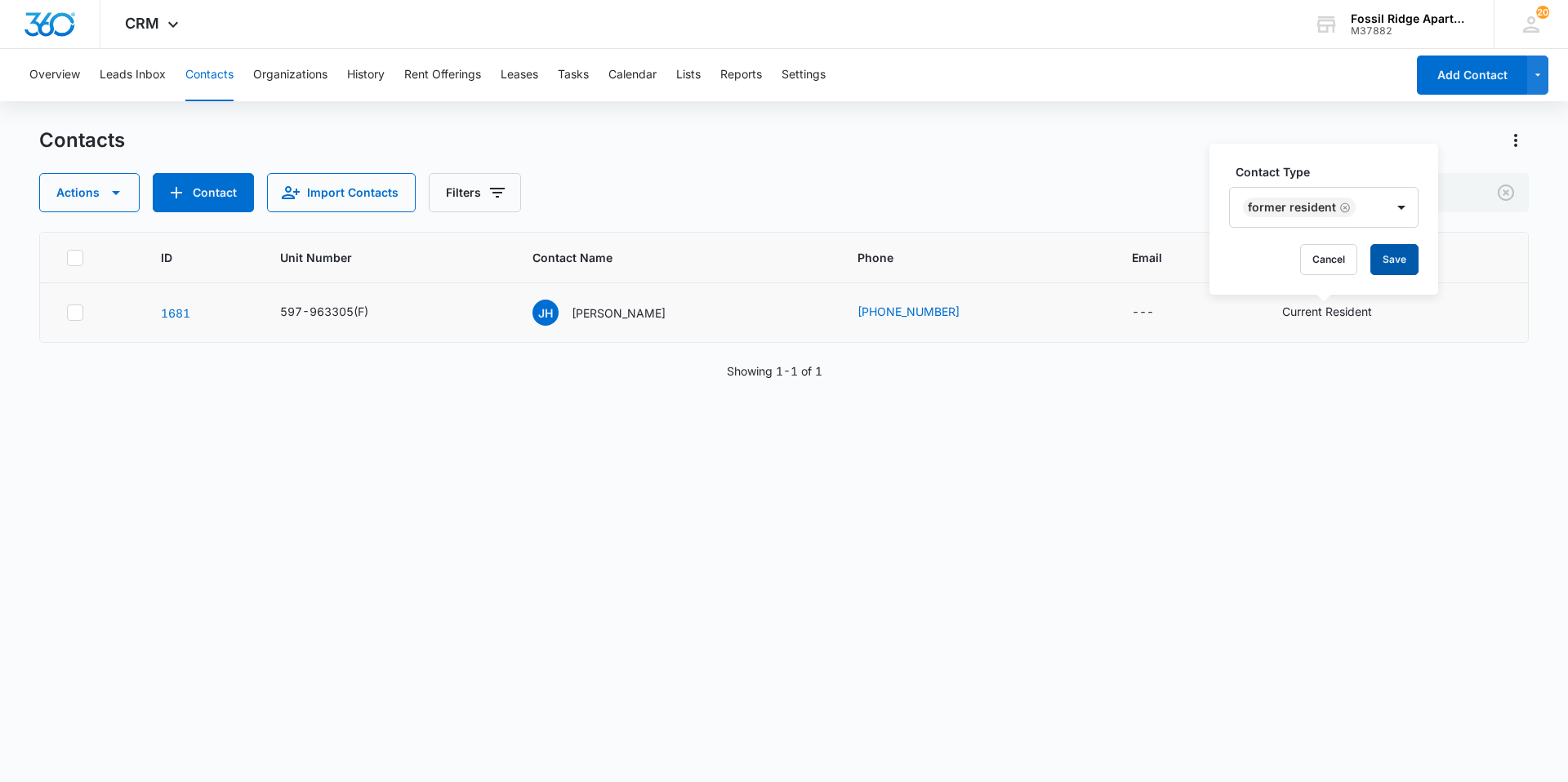
click at [1383, 260] on button "Save" at bounding box center [1394, 259] width 49 height 31
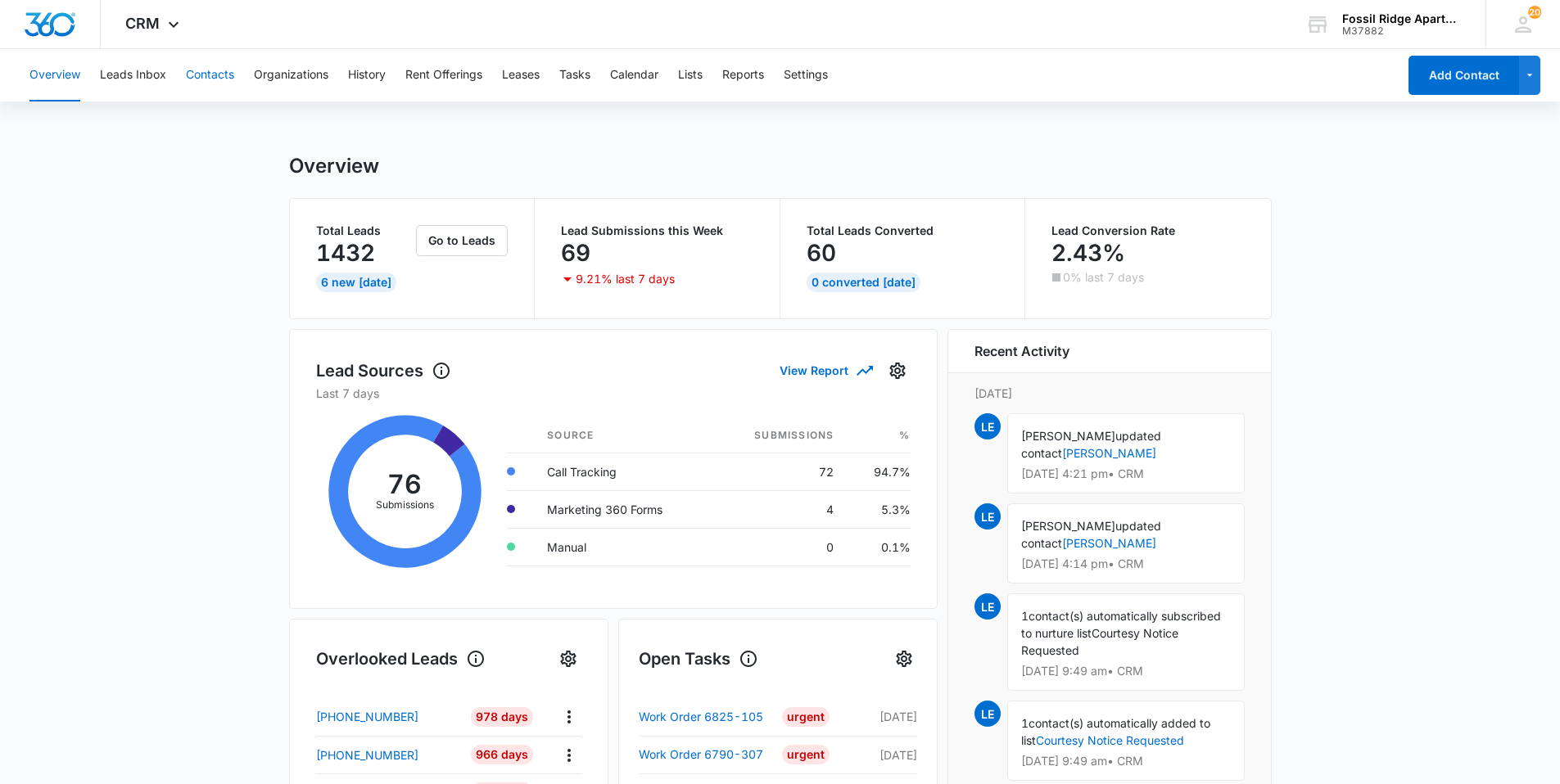
click at [212, 76] on button "Contacts" at bounding box center [210, 75] width 49 height 53
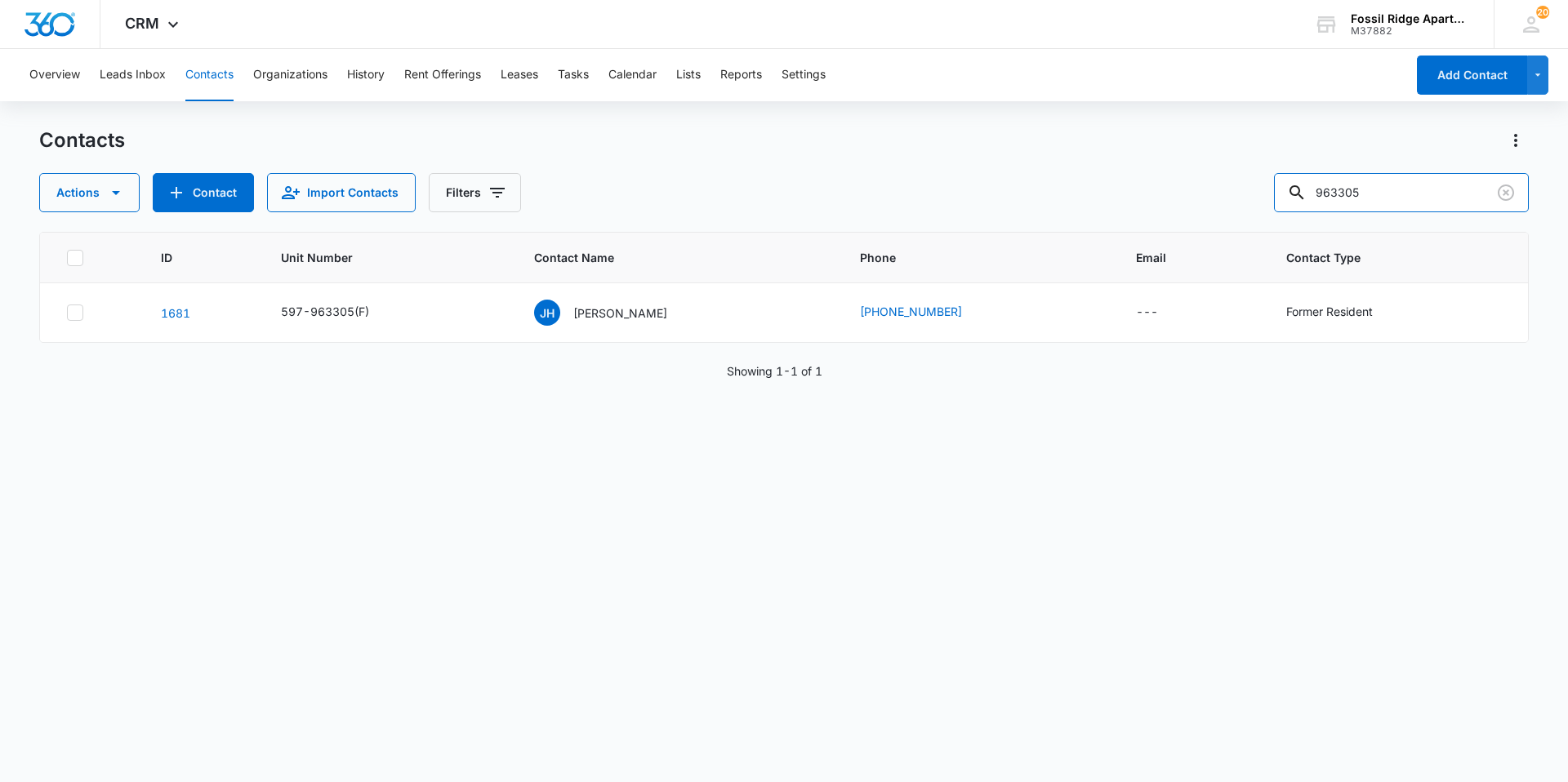
drag, startPoint x: 1397, startPoint y: 183, endPoint x: 1269, endPoint y: 209, distance: 130.6
click at [1269, 209] on div "Actions Contact Import Contacts Filters 963305" at bounding box center [783, 192] width 1490 height 39
type input "987303"
